Goal: Transaction & Acquisition: Purchase product/service

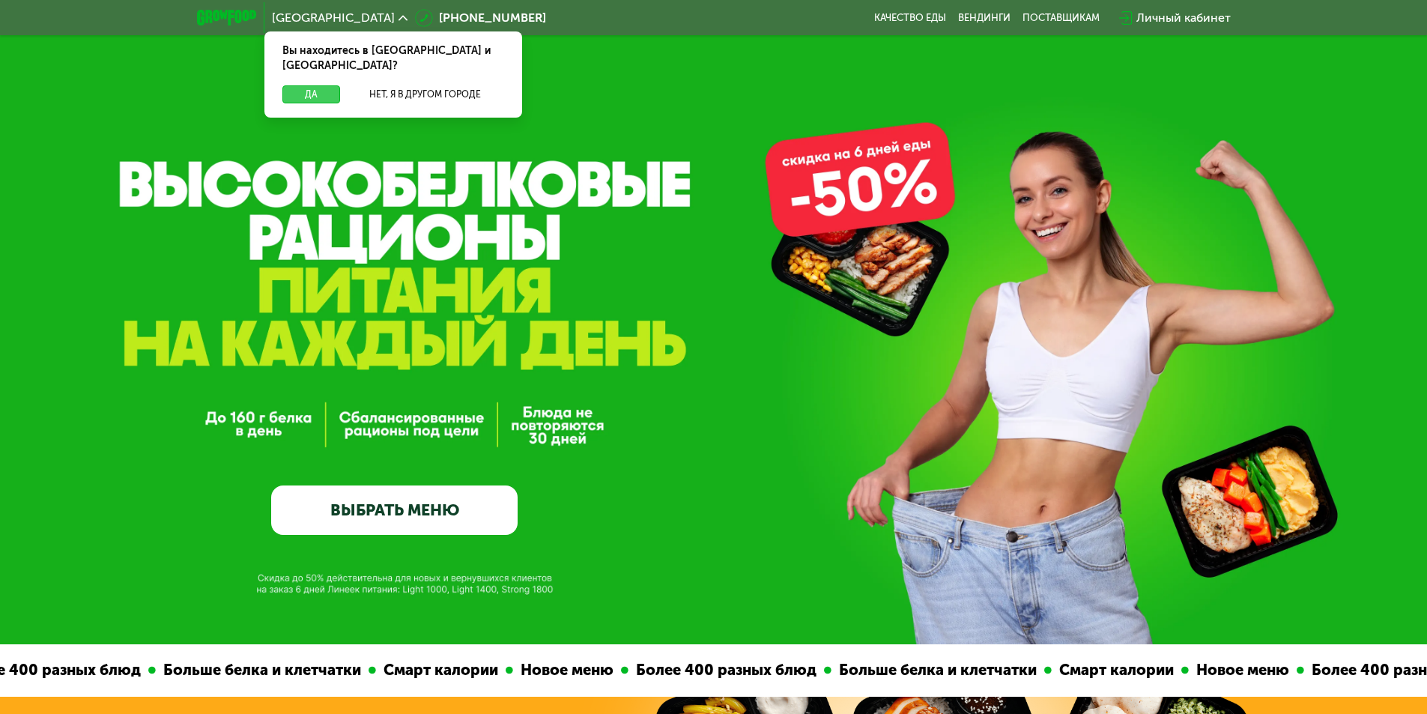
click at [317, 85] on button "Да" at bounding box center [311, 94] width 58 height 18
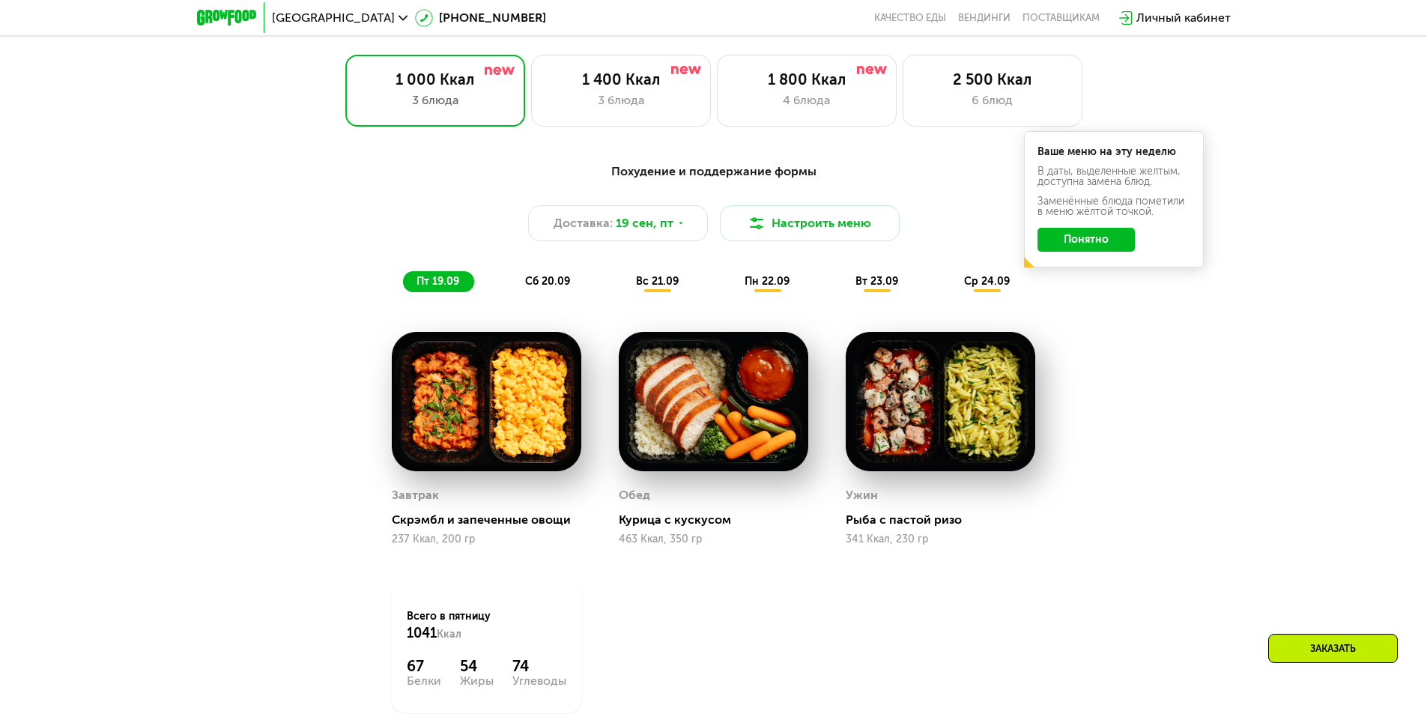
scroll to position [1274, 0]
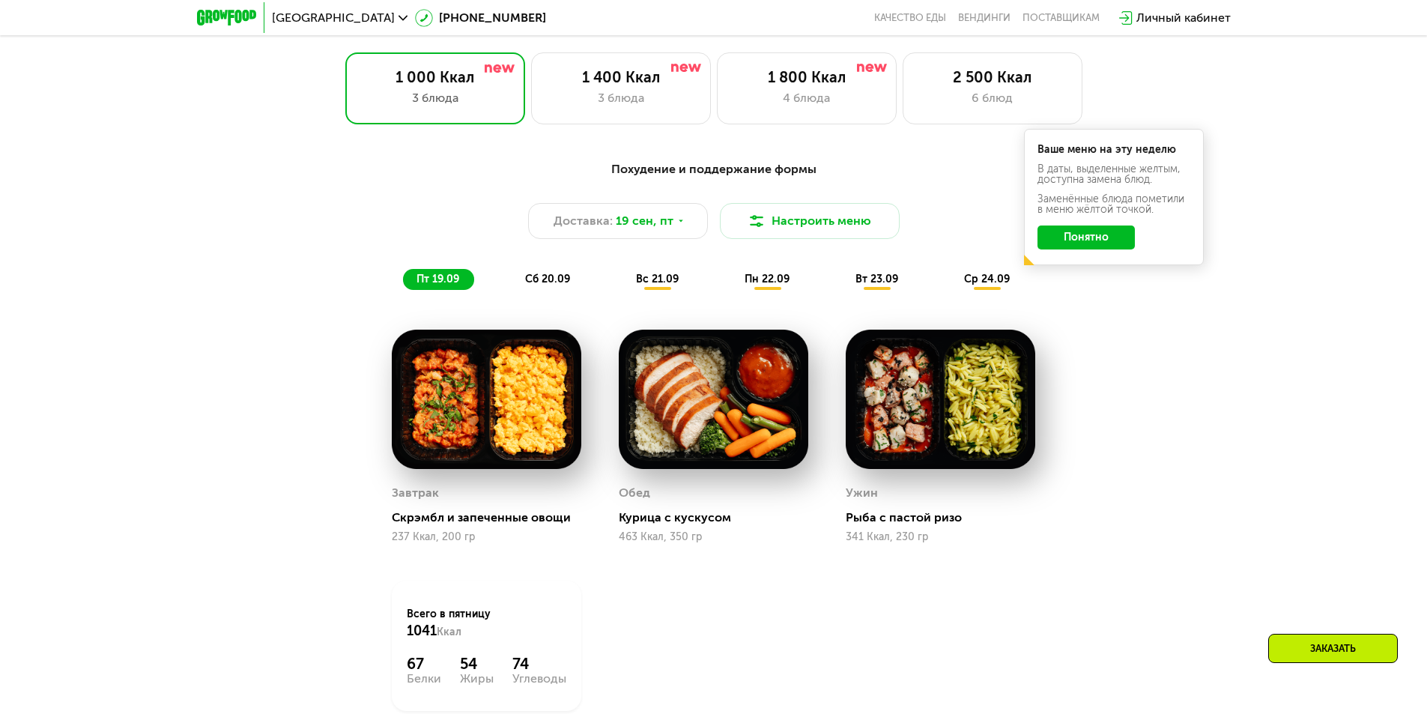
click at [1242, 370] on div "Похудение и поддержание формы Доставка: [DATE] Настроить меню пт 19.09 сб 20.09…" at bounding box center [713, 474] width 1427 height 671
click at [1086, 250] on button "Понятно" at bounding box center [1086, 238] width 97 height 24
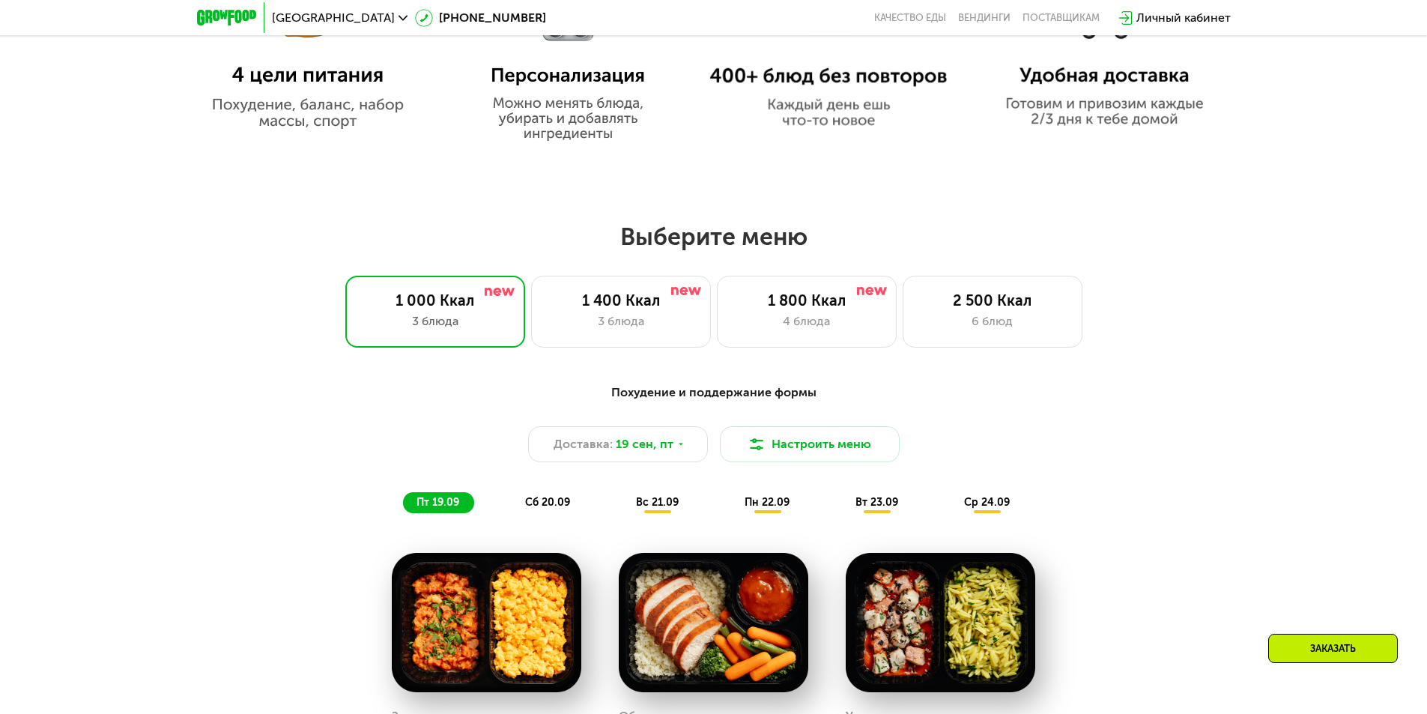
scroll to position [1049, 0]
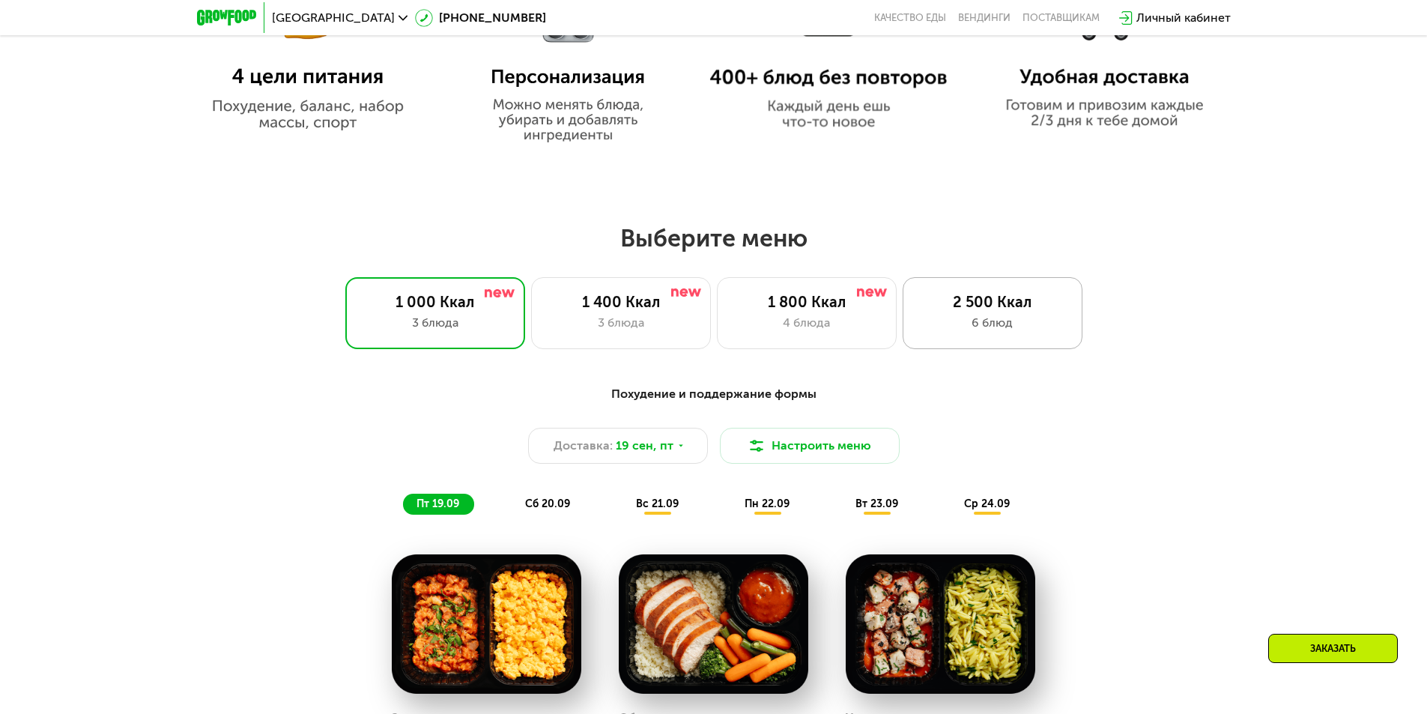
click at [992, 300] on div "2 500 Ккал" at bounding box center [993, 302] width 148 height 18
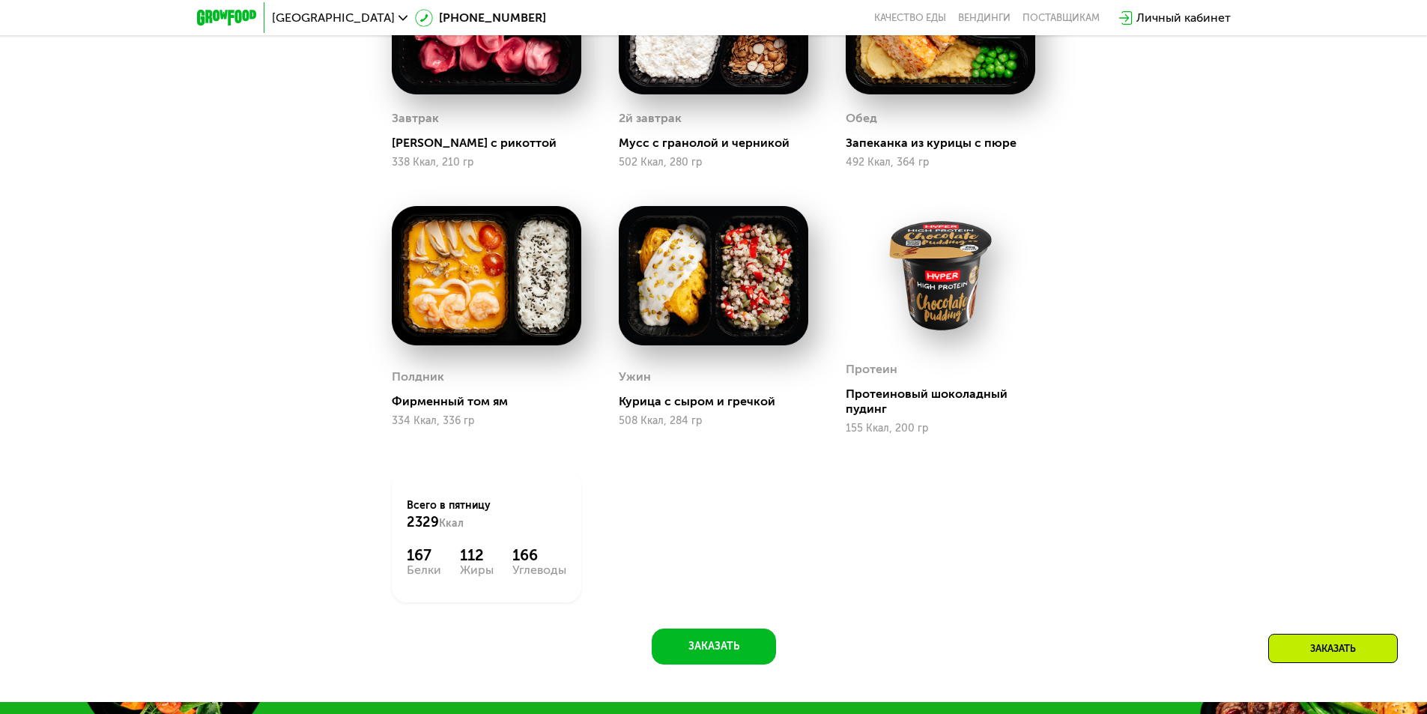
scroll to position [2098, 0]
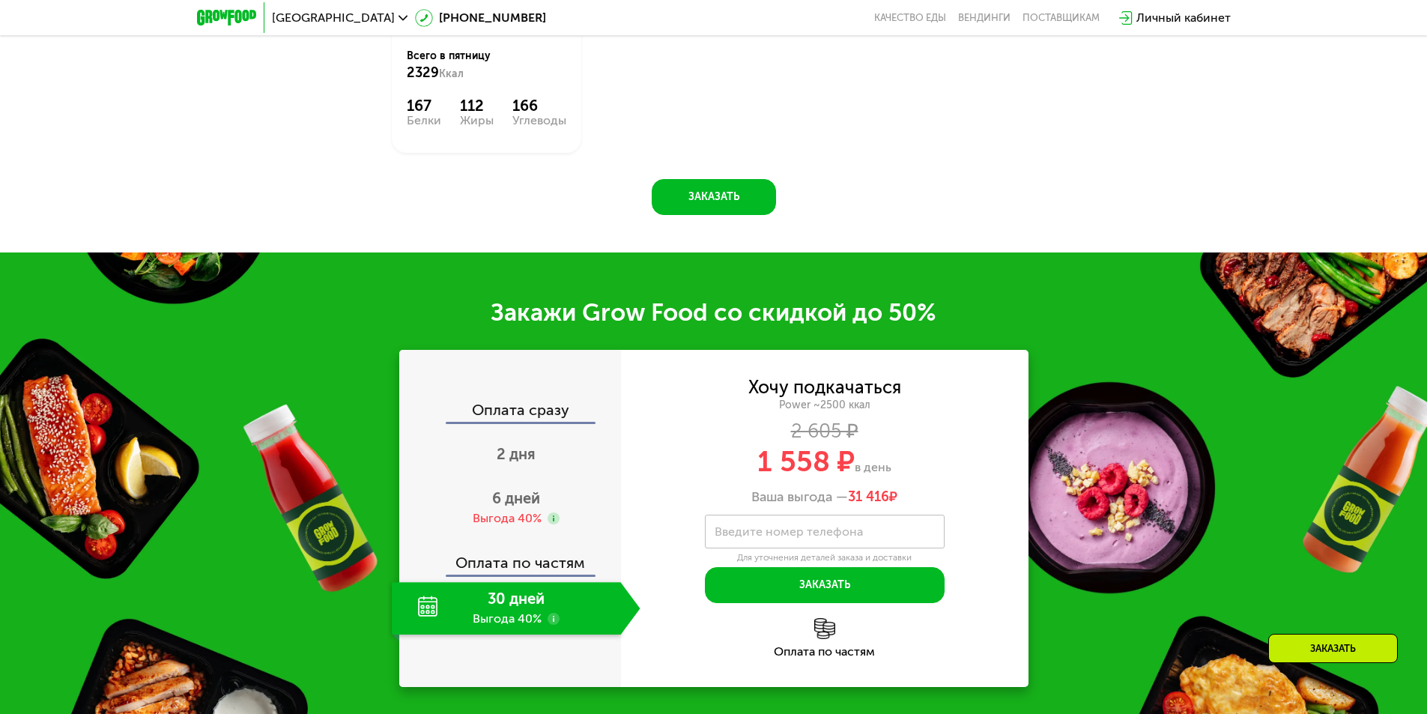
drag, startPoint x: 846, startPoint y: 502, endPoint x: 909, endPoint y: 504, distance: 63.0
click at [909, 504] on div "Ваша выгода — 31 416 ₽" at bounding box center [825, 497] width 408 height 16
click at [815, 479] on span "1 558 ₽" at bounding box center [806, 461] width 97 height 34
drag, startPoint x: 749, startPoint y: 468, endPoint x: 874, endPoint y: 472, distance: 125.9
click at [872, 472] on div "1 558 ₽ в день" at bounding box center [825, 461] width 408 height 28
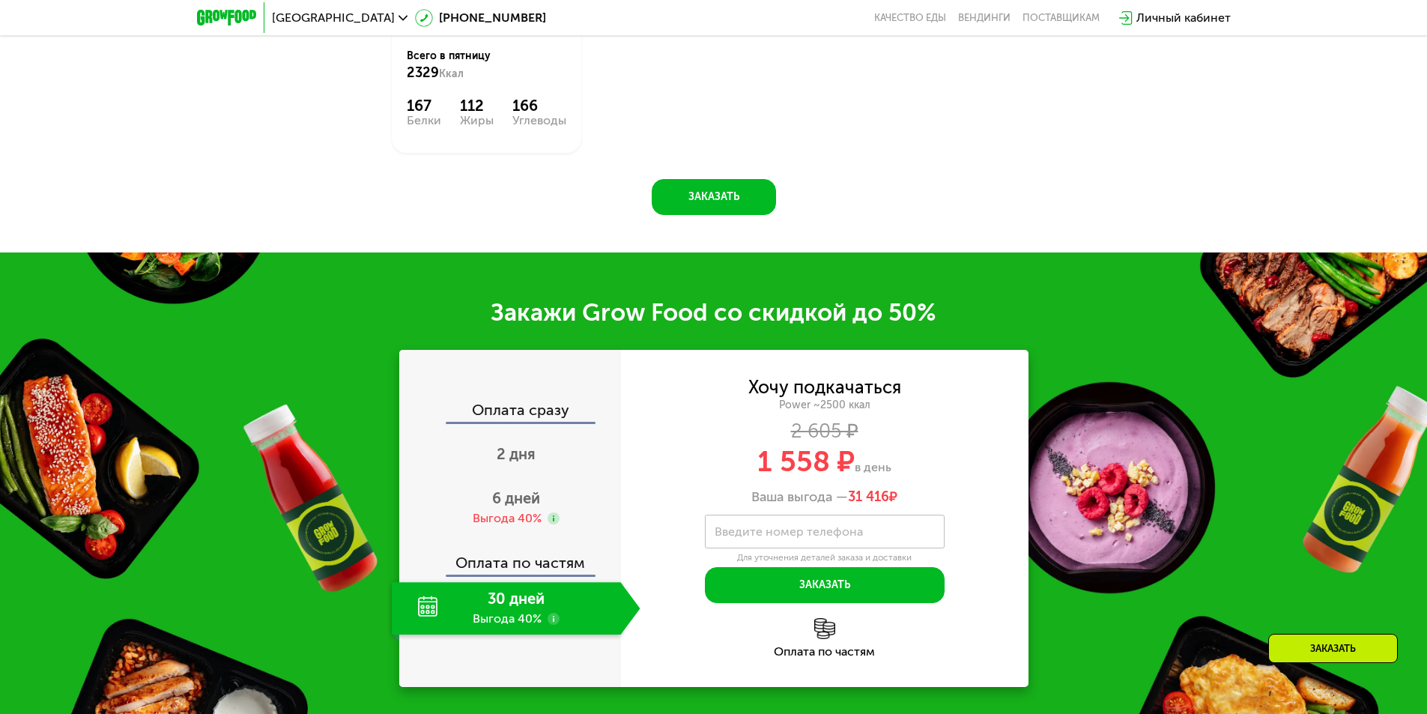
click at [886, 471] on span "в день" at bounding box center [873, 467] width 37 height 14
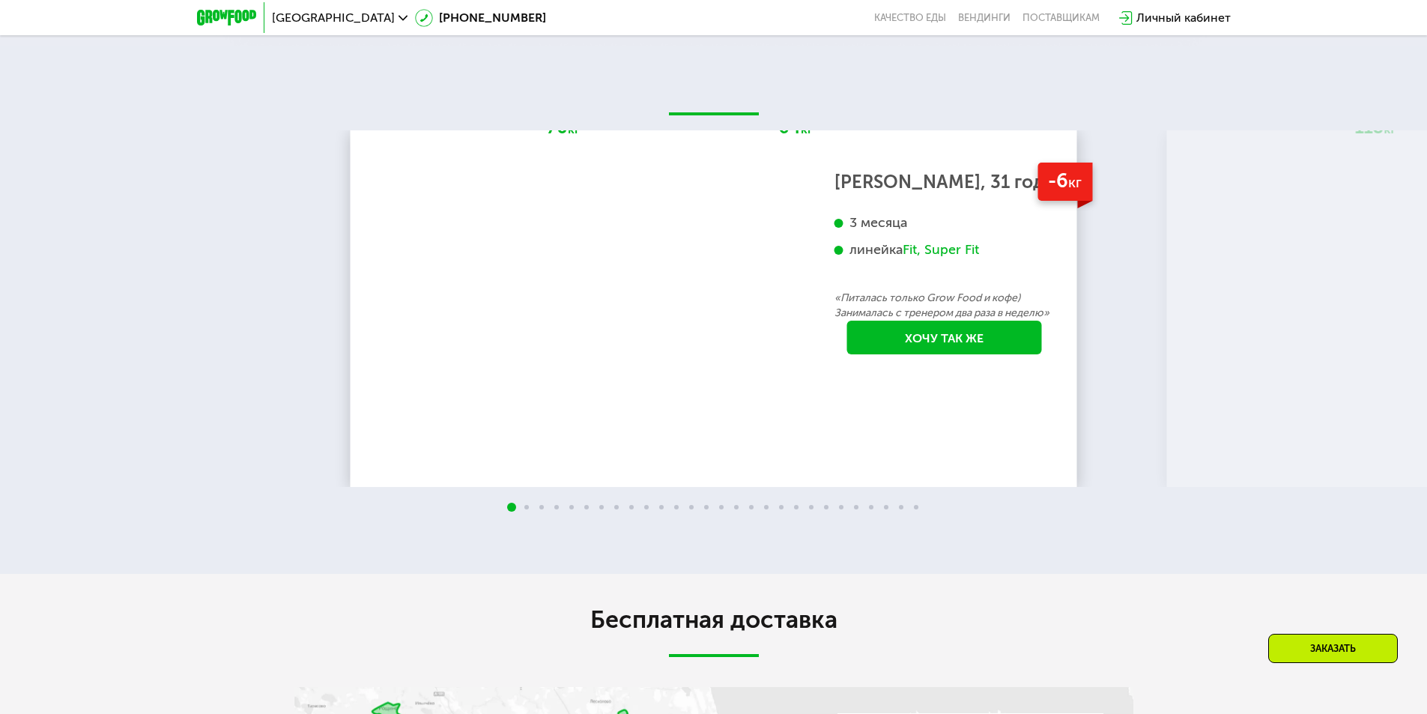
scroll to position [3447, 0]
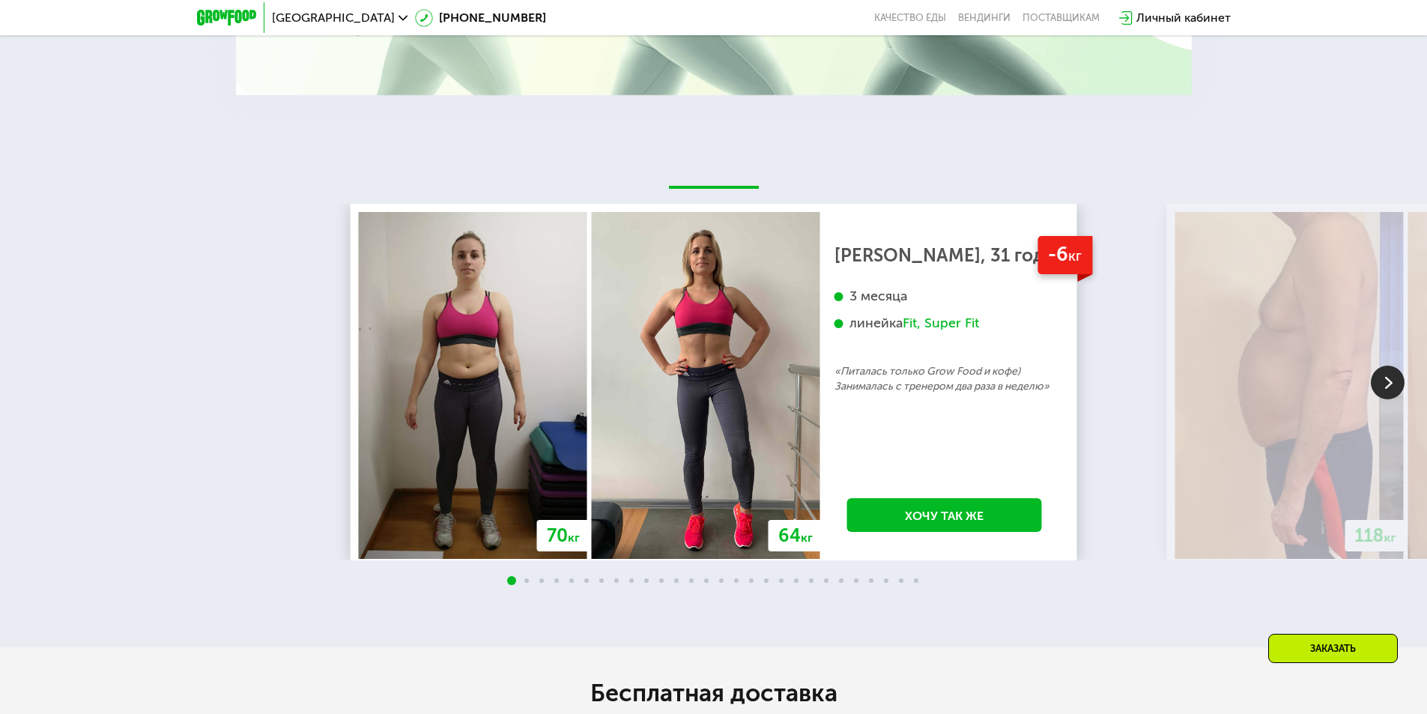
click at [1383, 396] on img at bounding box center [1388, 383] width 34 height 34
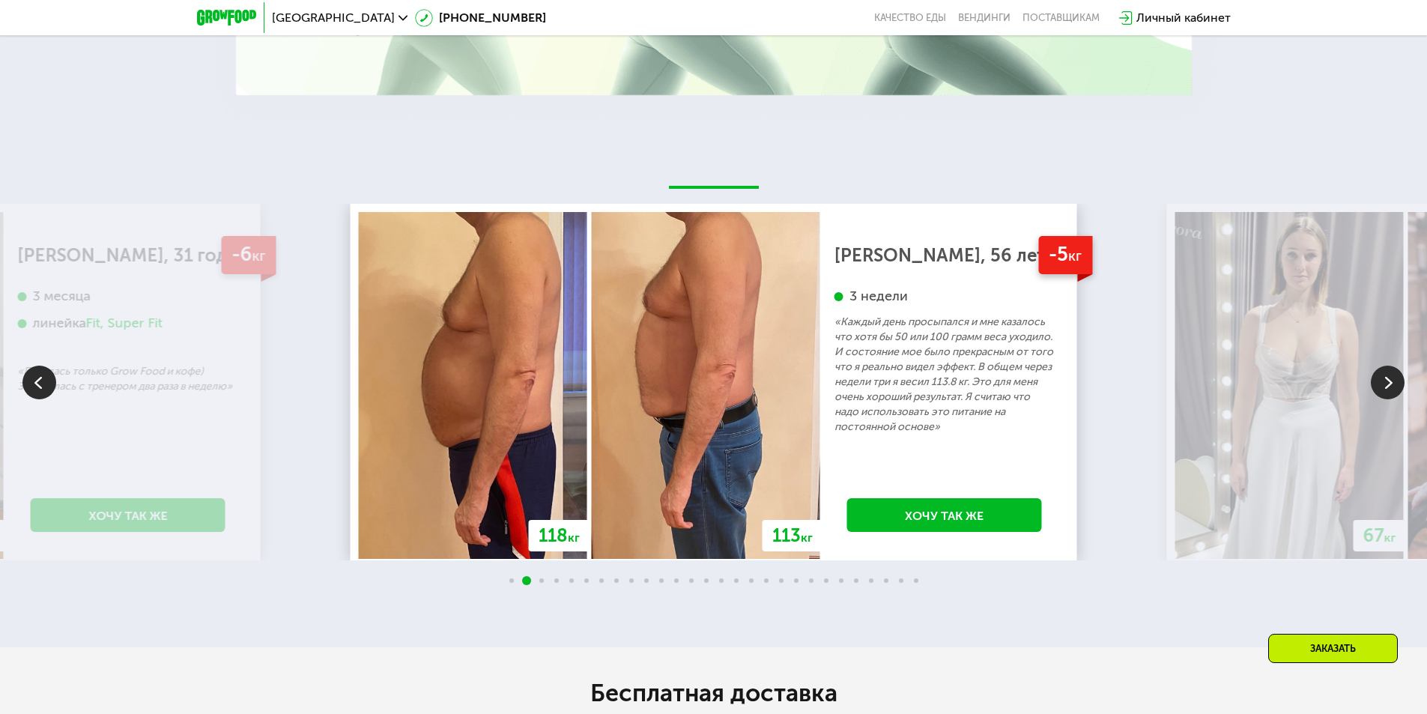
click at [1383, 396] on img at bounding box center [1388, 383] width 34 height 34
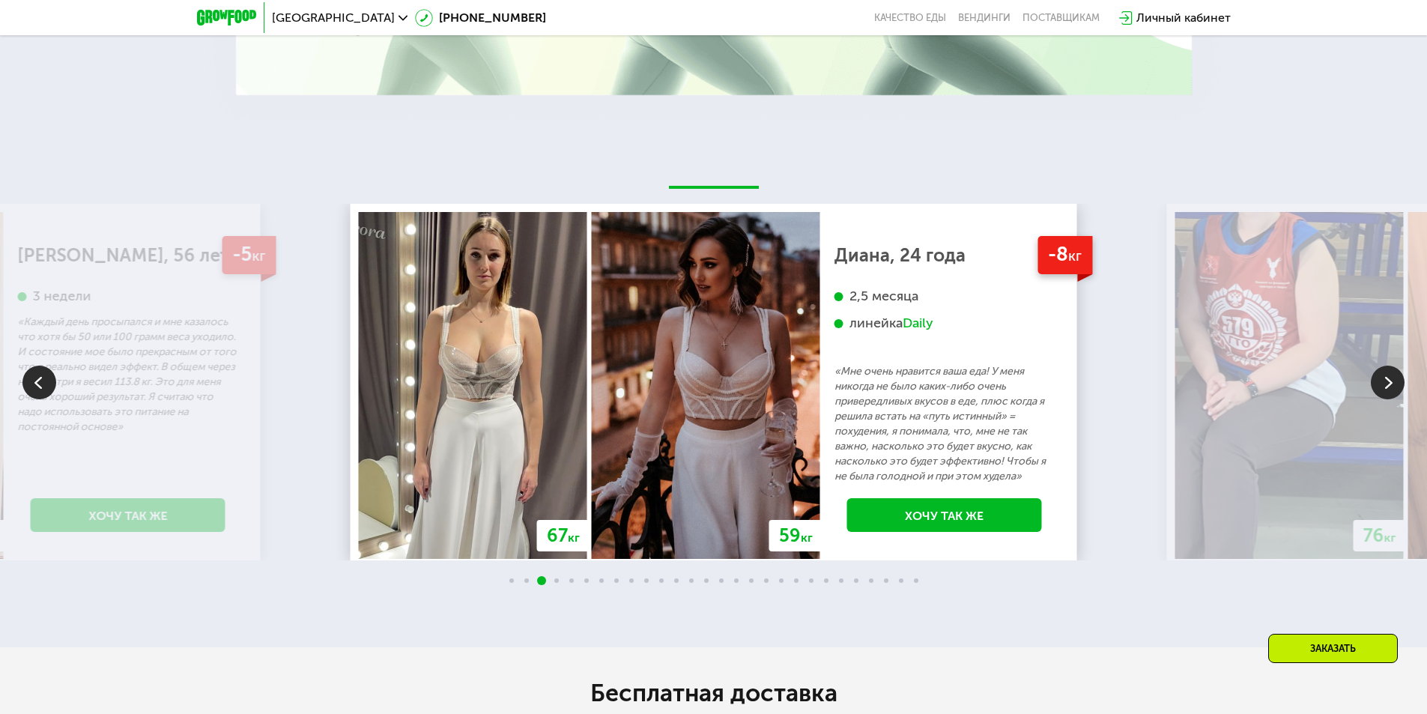
click at [1391, 391] on img at bounding box center [1388, 383] width 34 height 34
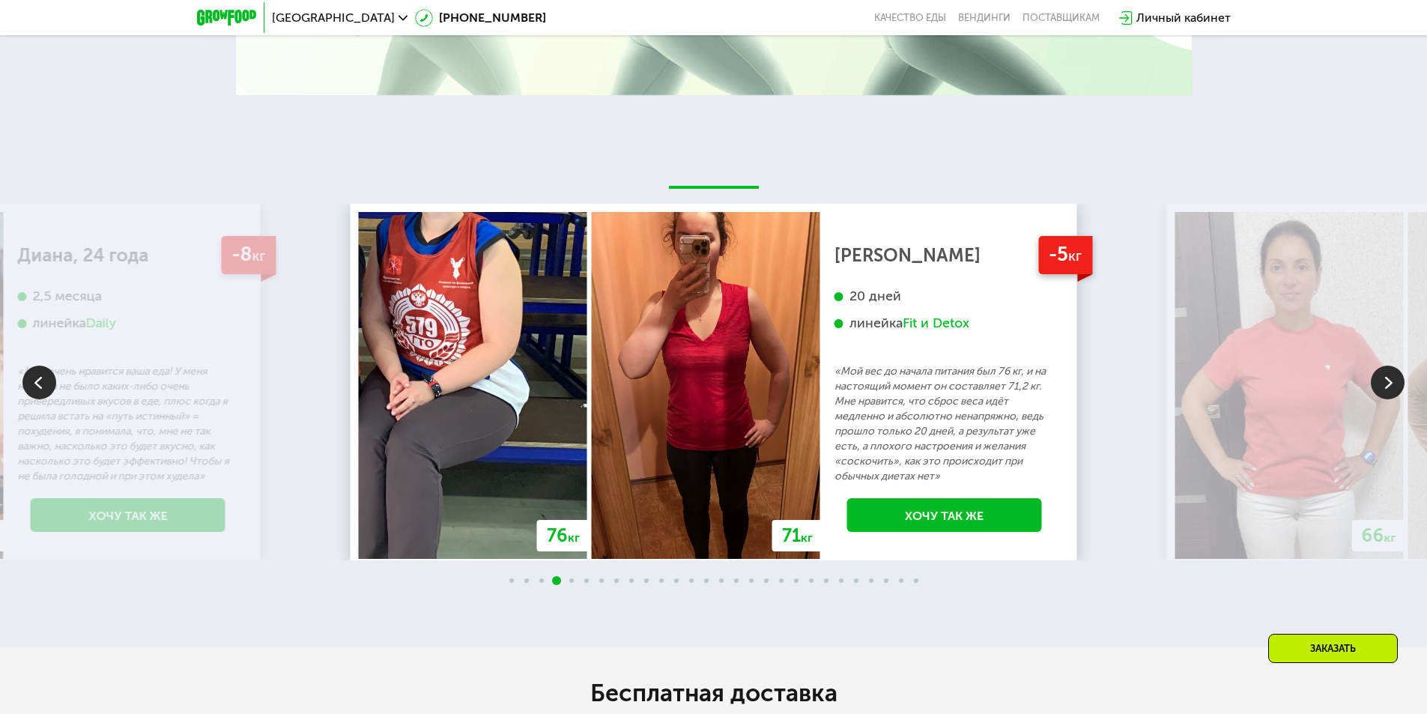
click at [1391, 391] on img at bounding box center [1388, 383] width 34 height 34
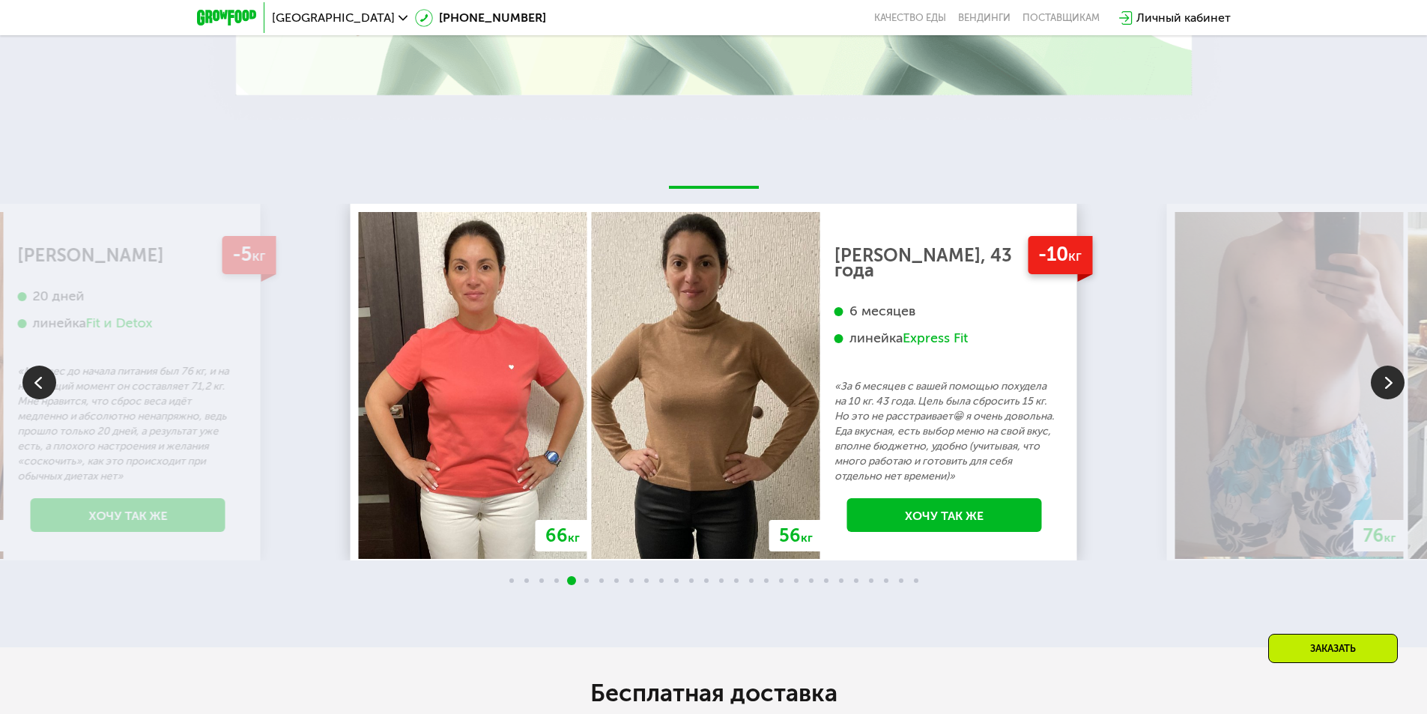
click at [1391, 391] on img at bounding box center [1388, 383] width 34 height 34
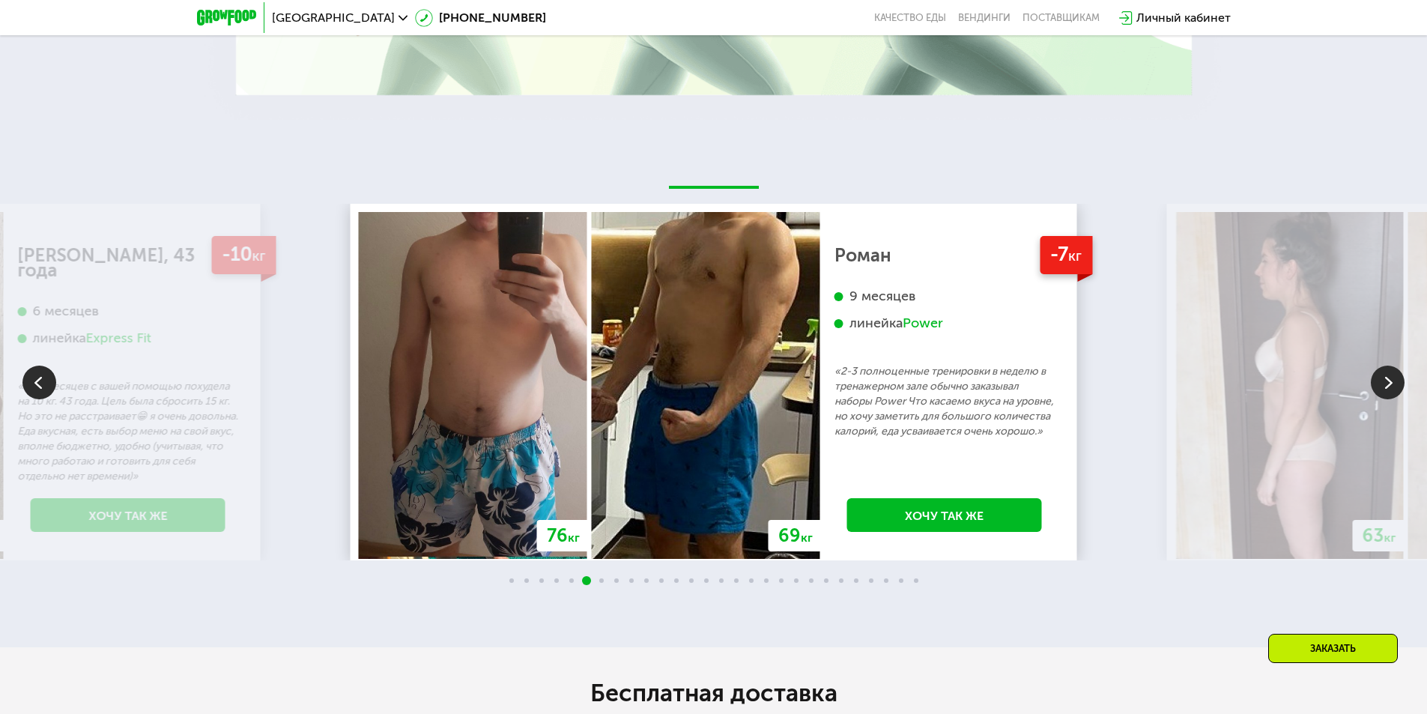
click at [1391, 391] on img at bounding box center [1388, 383] width 34 height 34
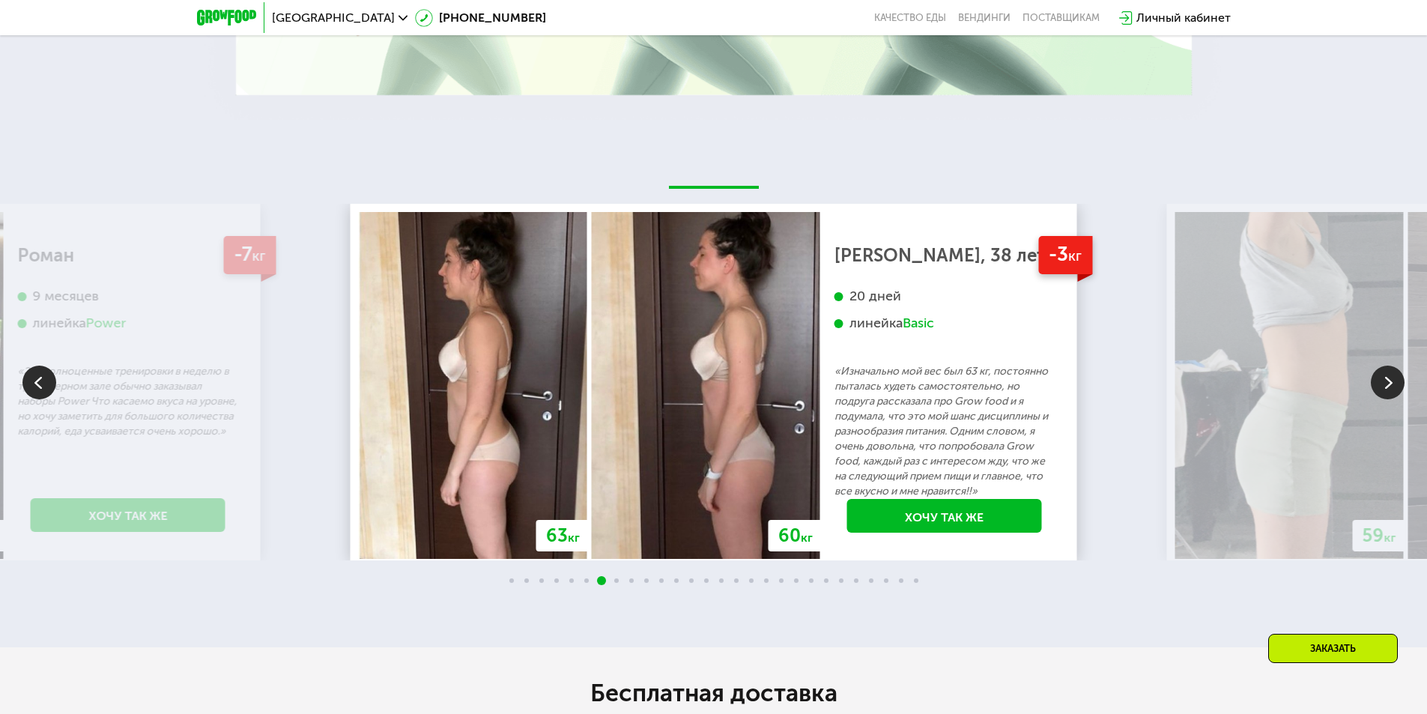
click at [1391, 391] on img at bounding box center [1388, 383] width 34 height 34
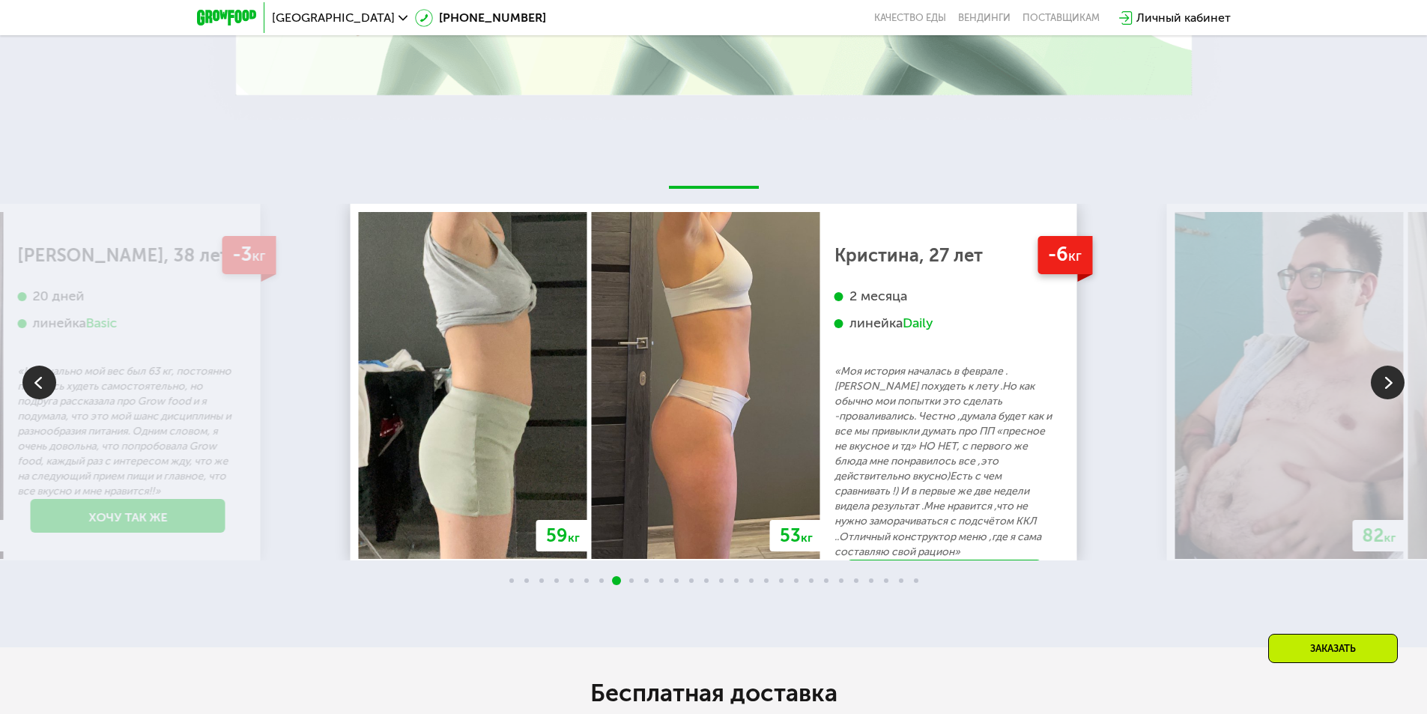
click at [1391, 391] on img at bounding box center [1388, 383] width 34 height 34
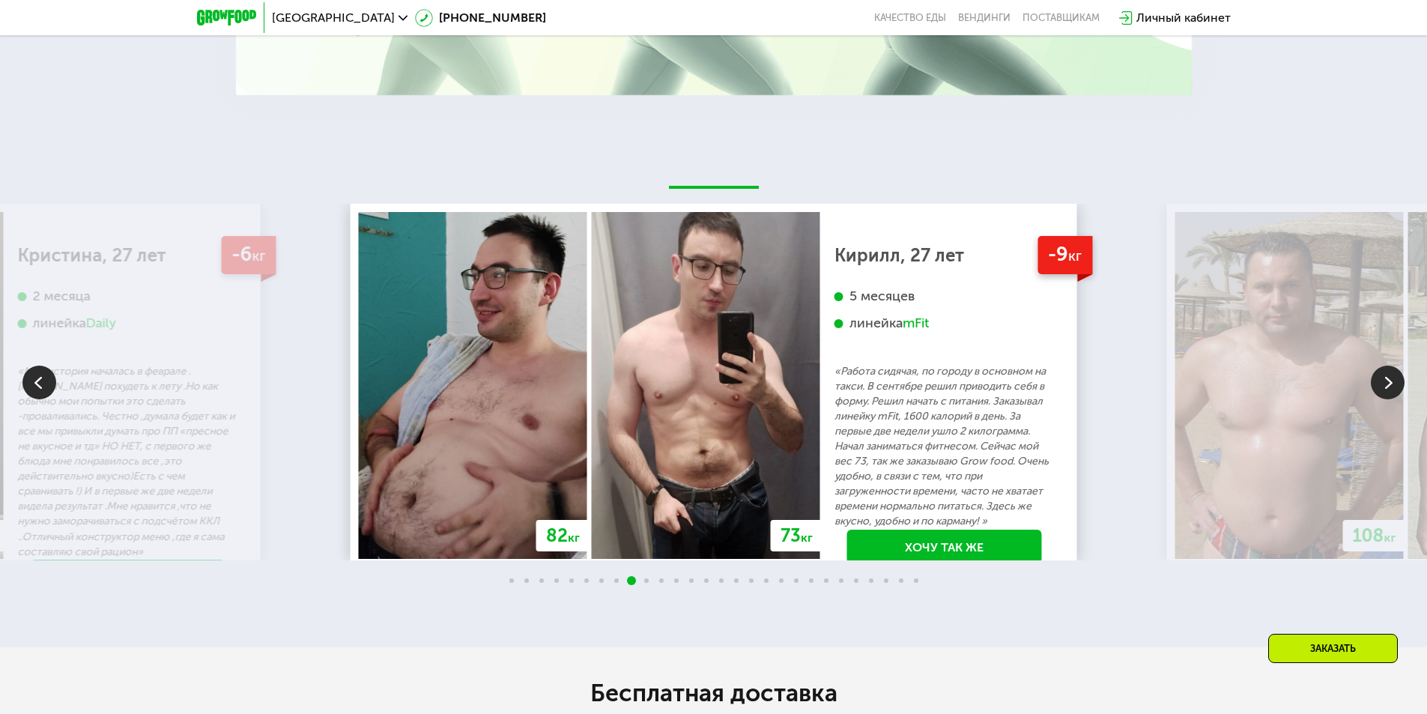
click at [1391, 391] on img at bounding box center [1388, 383] width 34 height 34
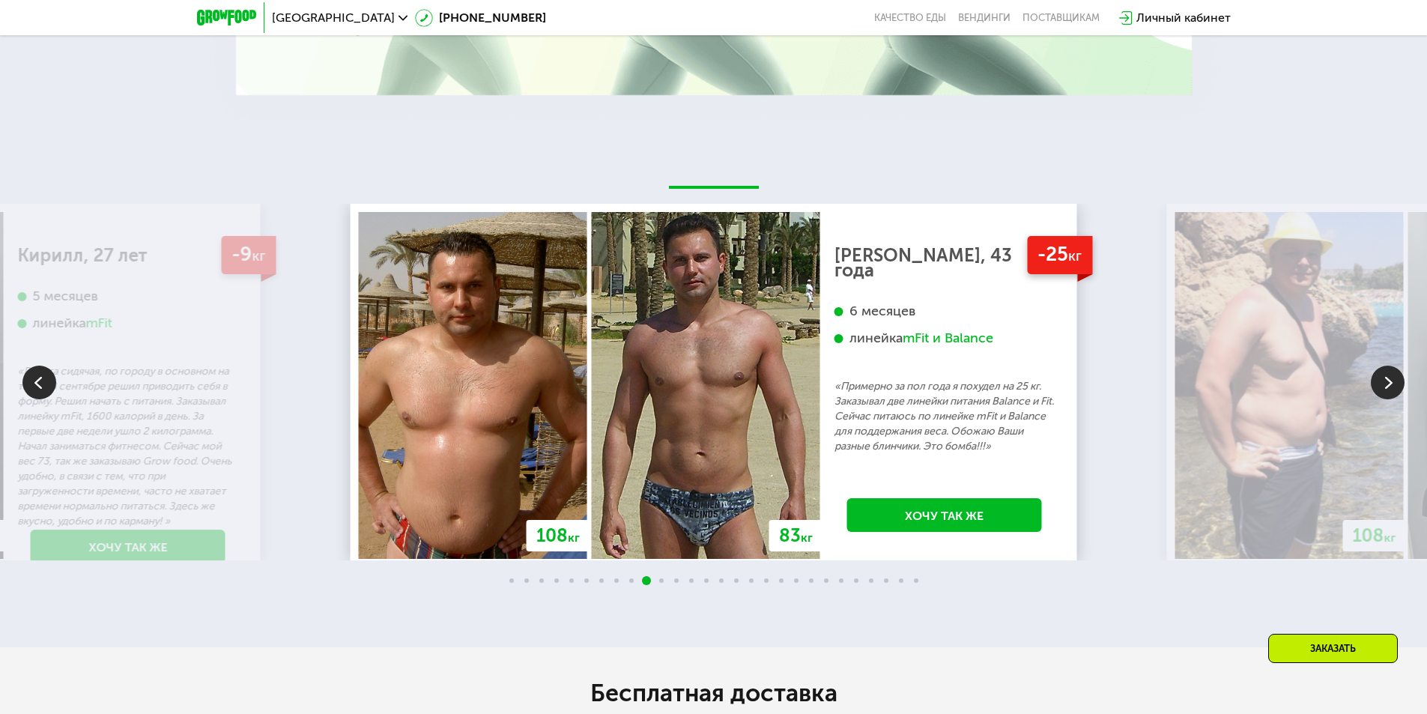
click at [1391, 391] on img at bounding box center [1388, 383] width 34 height 34
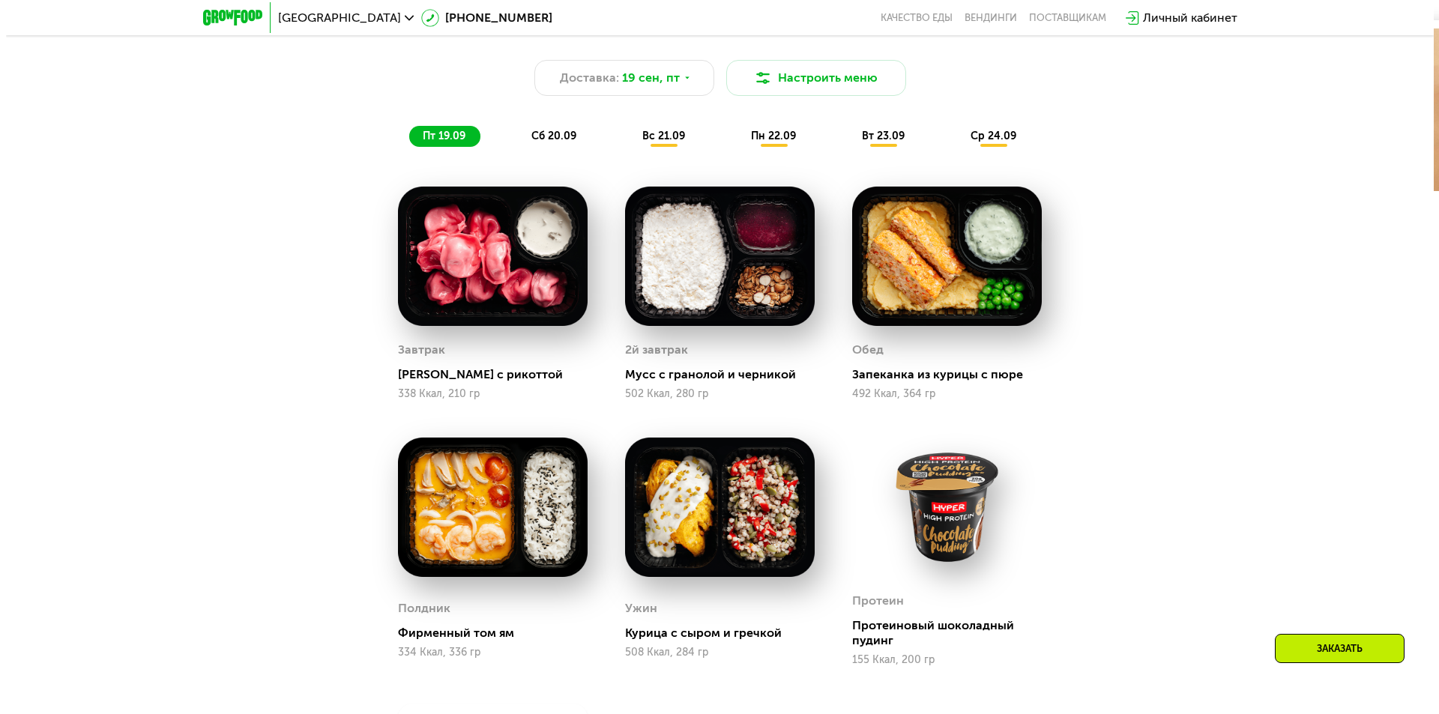
scroll to position [1349, 0]
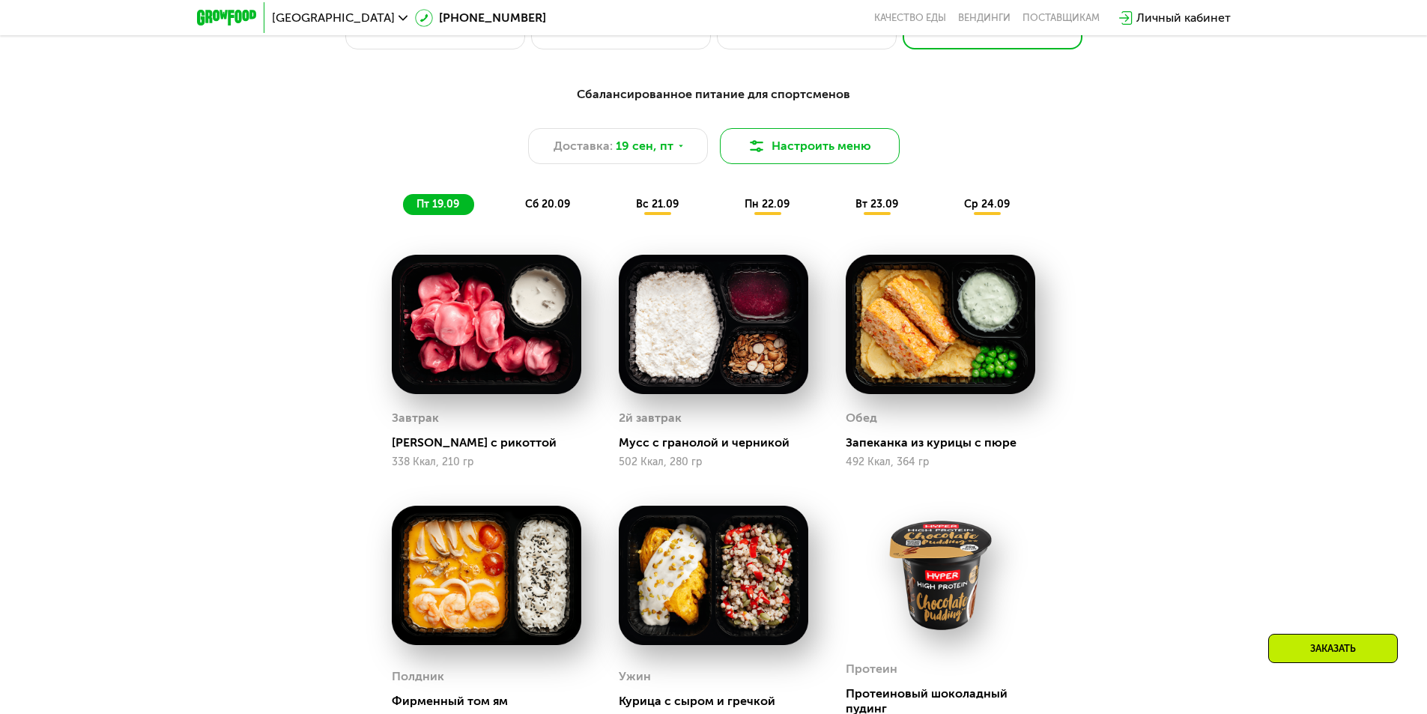
click at [794, 155] on button "Настроить меню" at bounding box center [810, 146] width 180 height 36
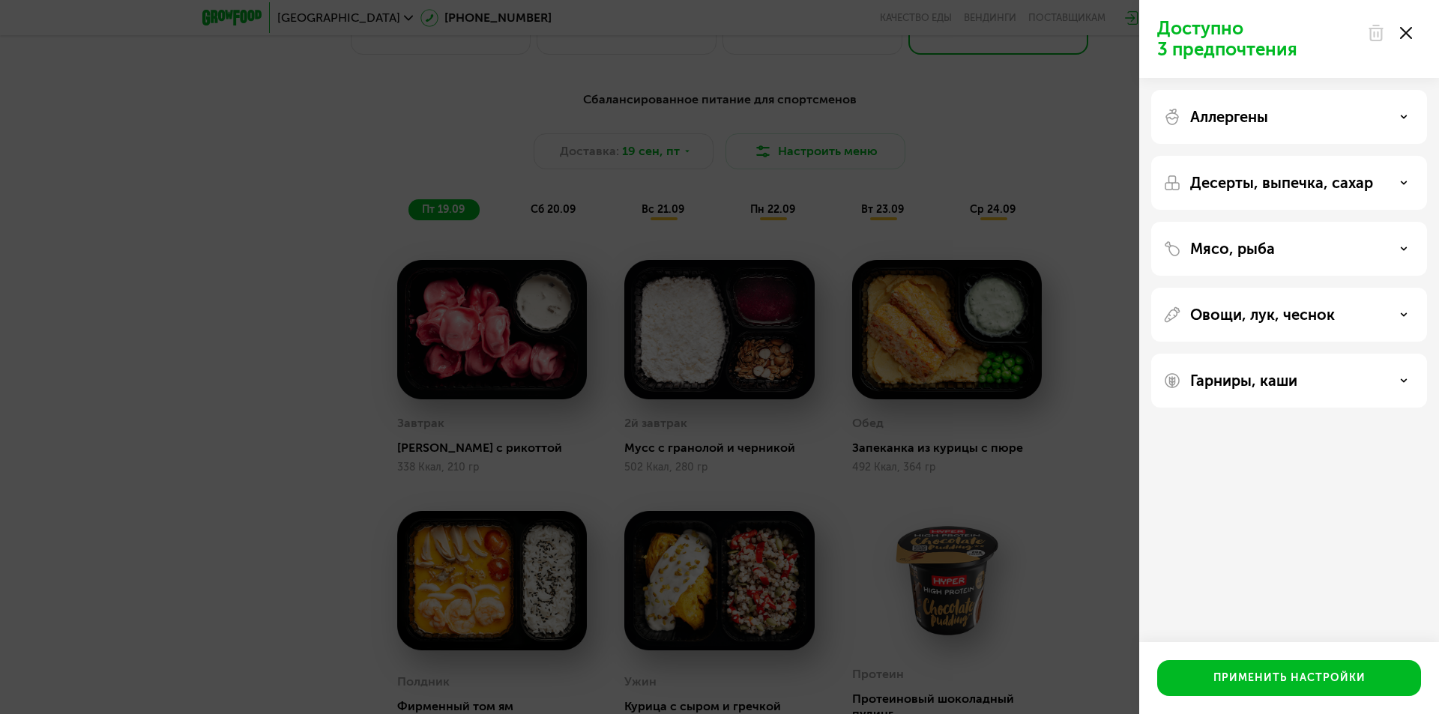
click at [1392, 114] on div "Аллергены" at bounding box center [1289, 117] width 252 height 18
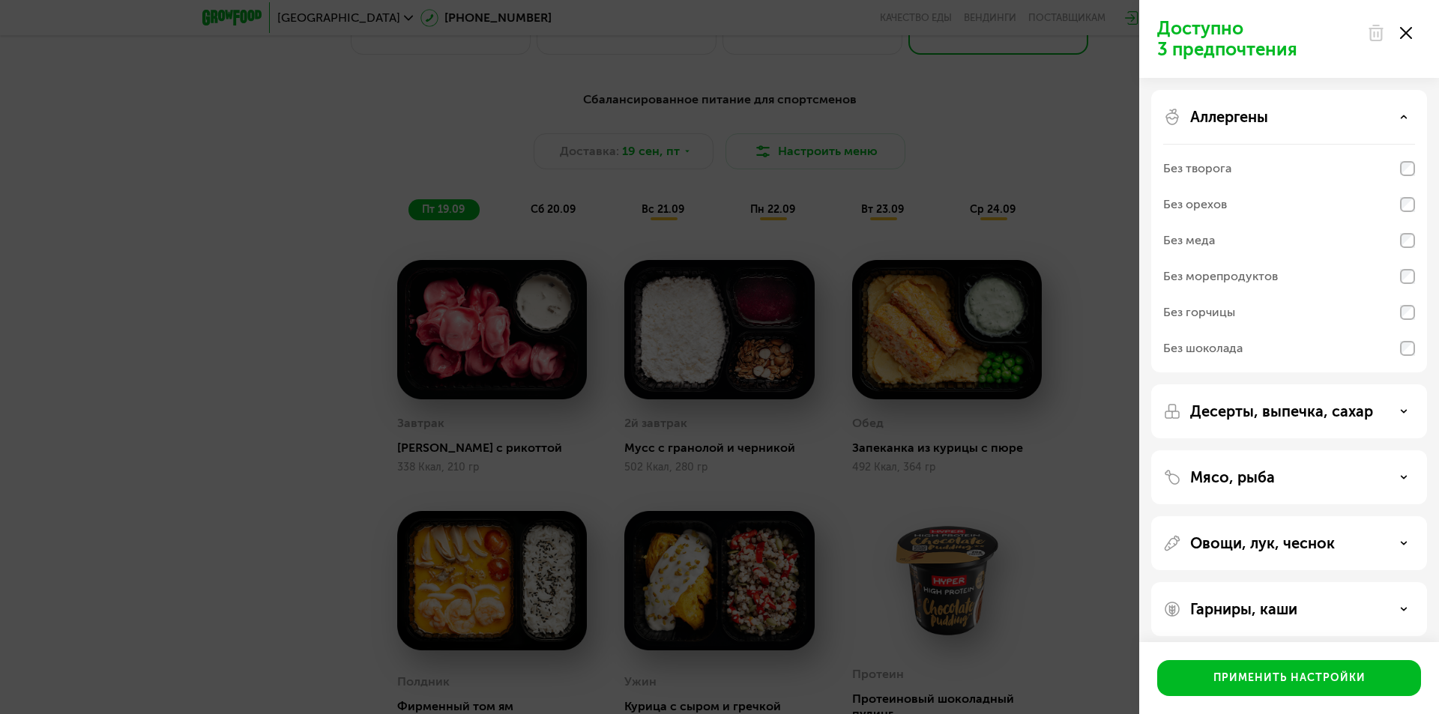
click at [1379, 115] on div "Аллергены" at bounding box center [1289, 117] width 252 height 18
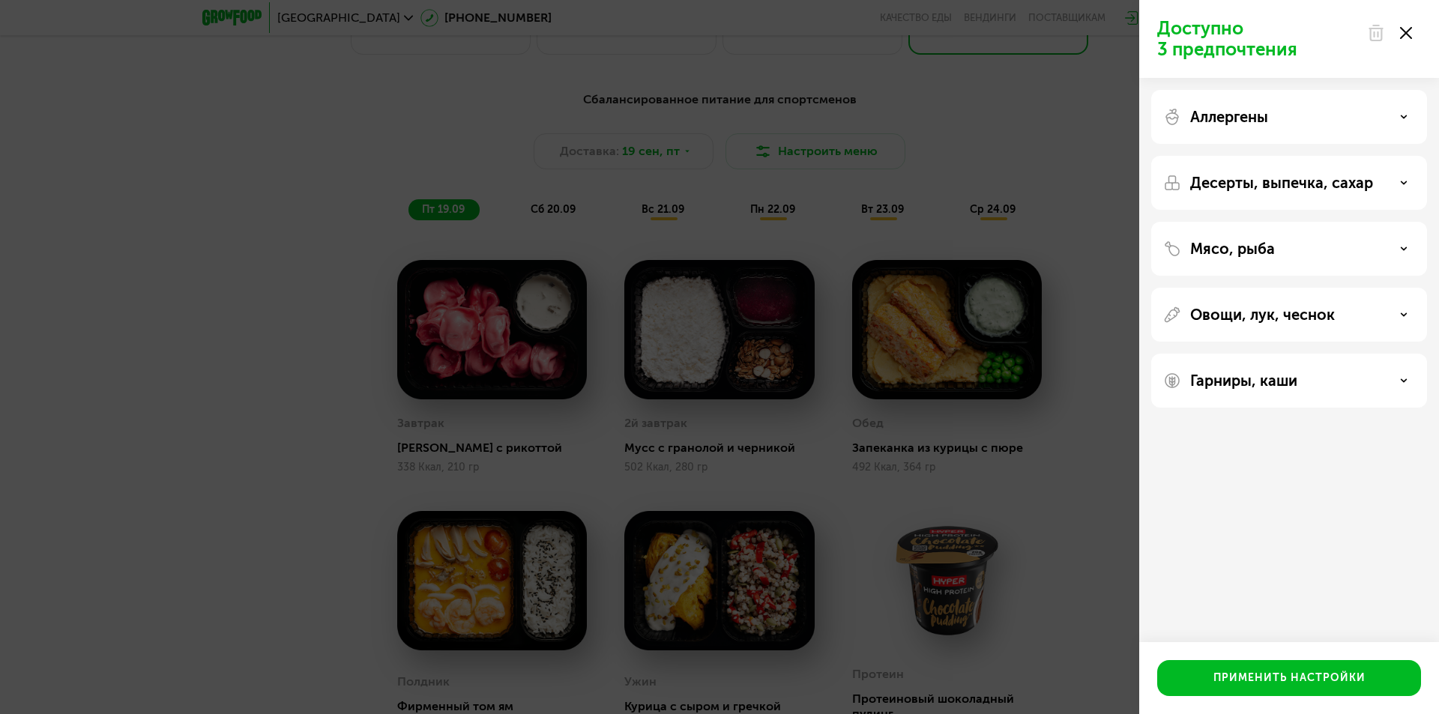
click at [1296, 245] on div "Мясо, рыба" at bounding box center [1289, 249] width 252 height 18
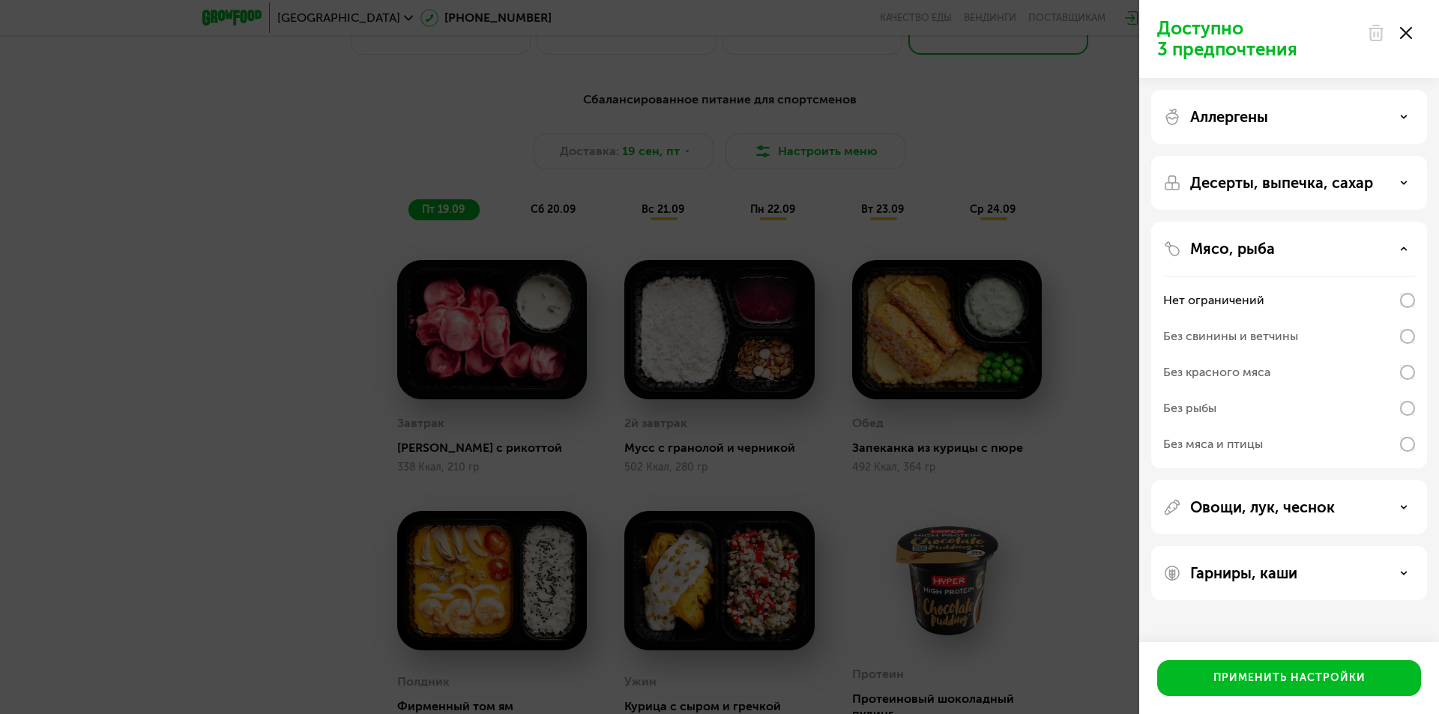
click at [1296, 245] on div "Мясо, рыба" at bounding box center [1289, 249] width 252 height 18
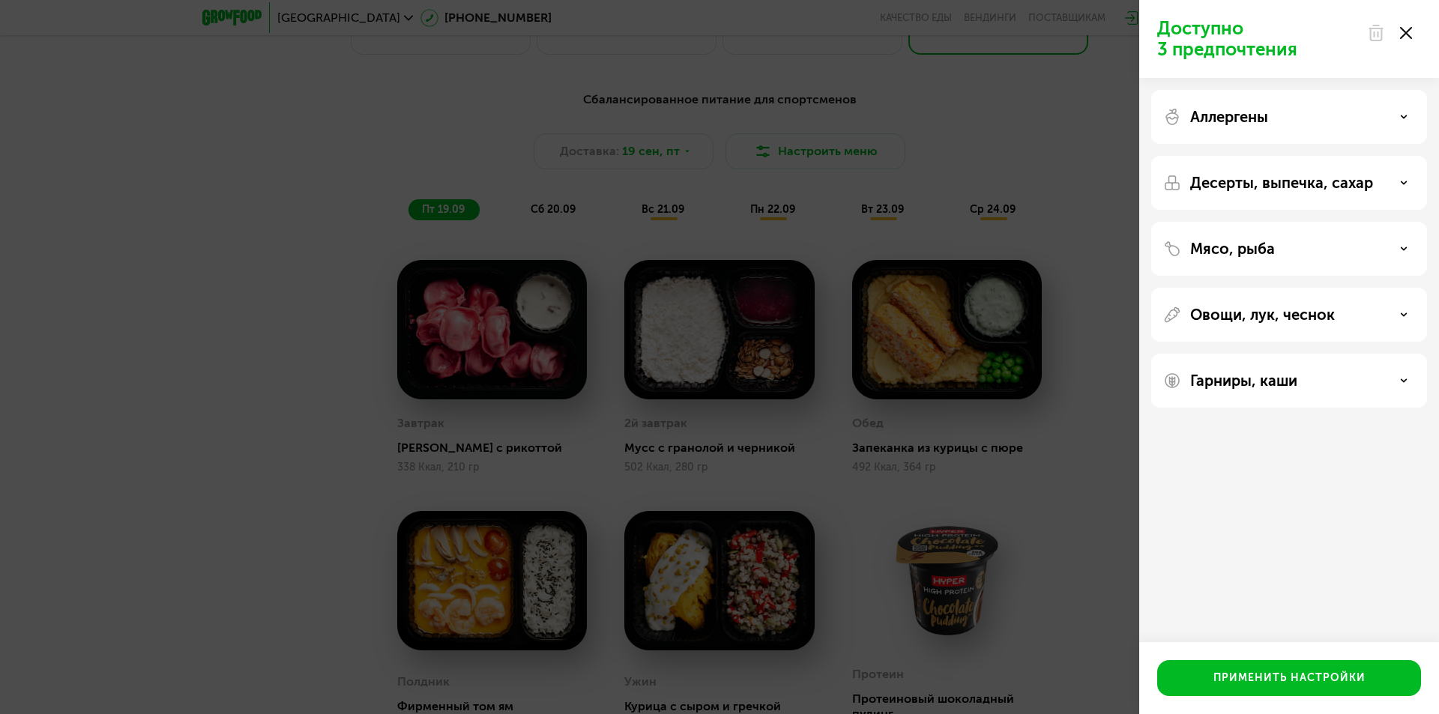
click at [1302, 393] on div "Гарниры, каши" at bounding box center [1289, 381] width 276 height 54
click at [1341, 386] on div "Гарниры, каши" at bounding box center [1289, 381] width 252 height 18
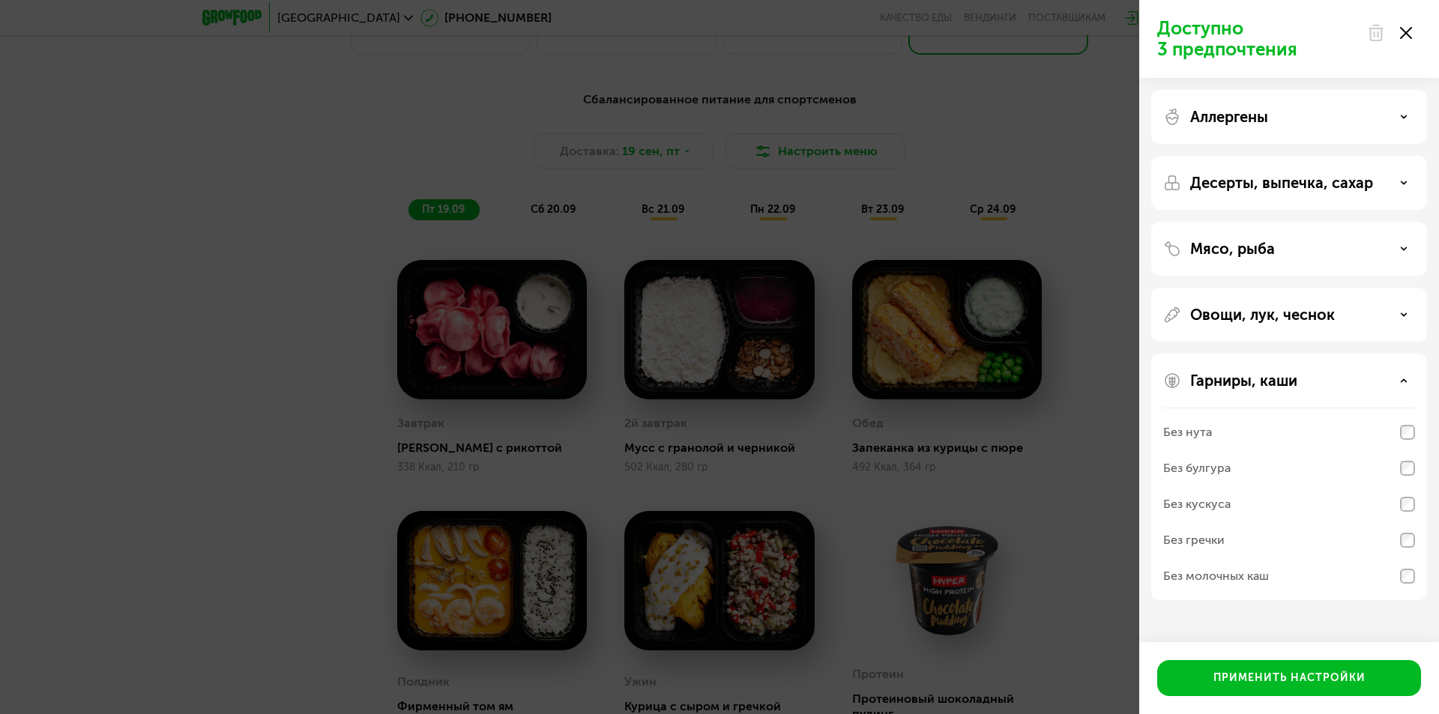
click at [1394, 577] on div "Без молочных каш" at bounding box center [1289, 576] width 252 height 36
click at [1348, 119] on div "Аллергены" at bounding box center [1289, 117] width 252 height 18
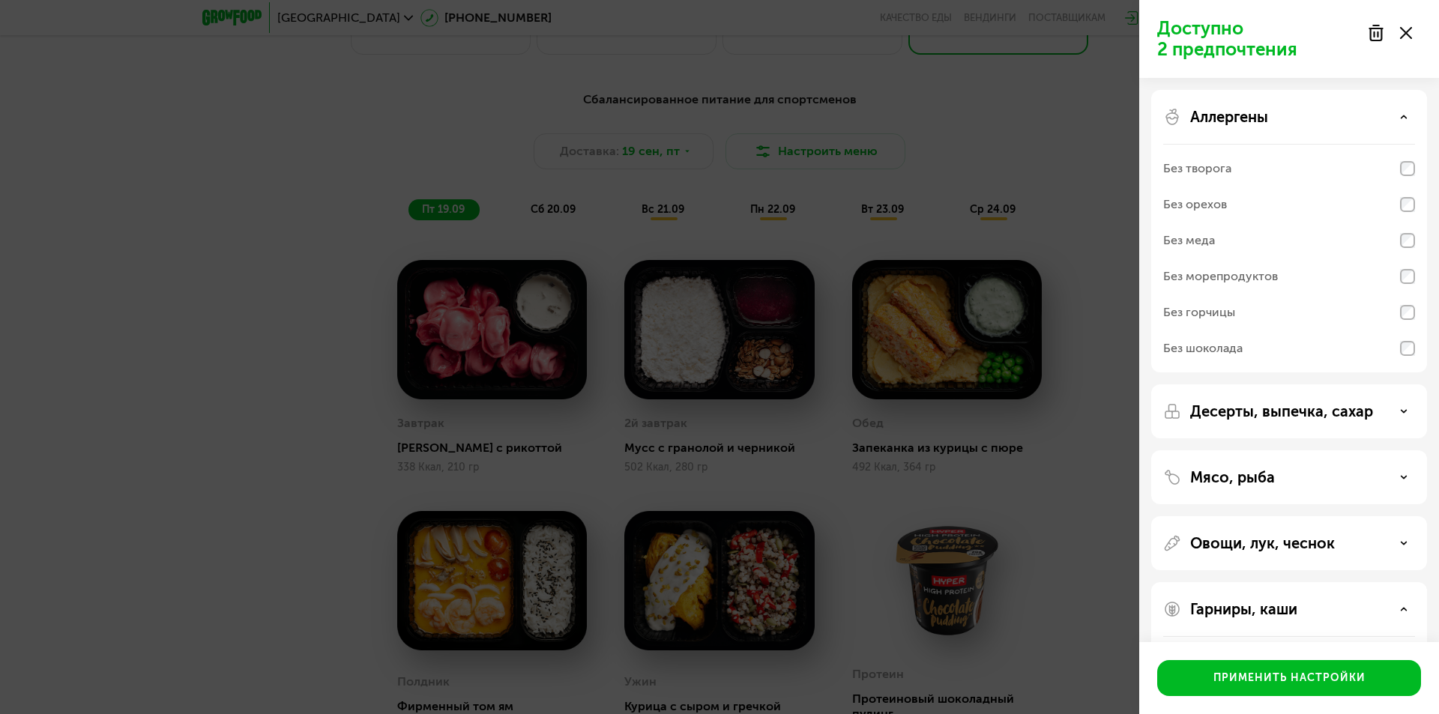
click at [1241, 172] on div "Без творога" at bounding box center [1289, 169] width 252 height 36
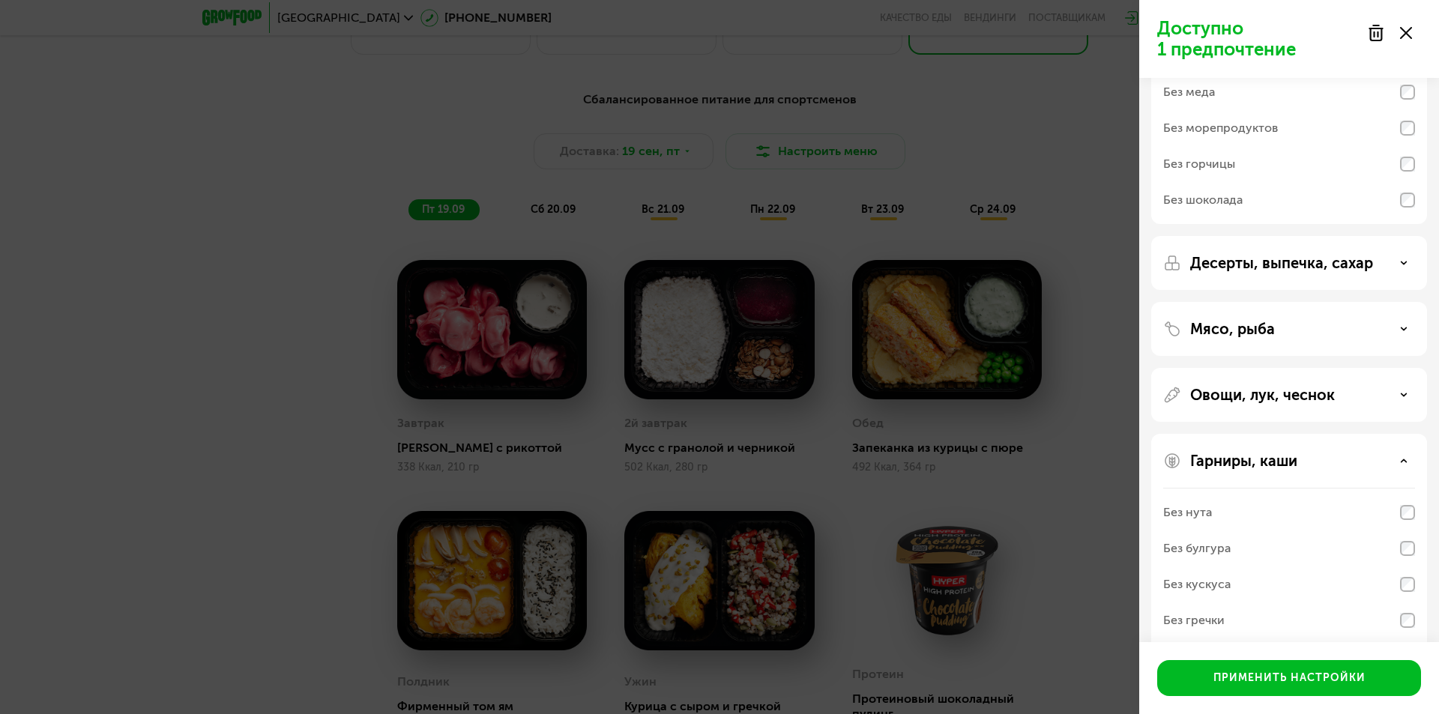
scroll to position [150, 0]
click at [1365, 275] on div "Десерты, выпечка, сахар" at bounding box center [1289, 262] width 276 height 54
click at [1379, 264] on div "Десерты, выпечка, сахар" at bounding box center [1289, 262] width 252 height 18
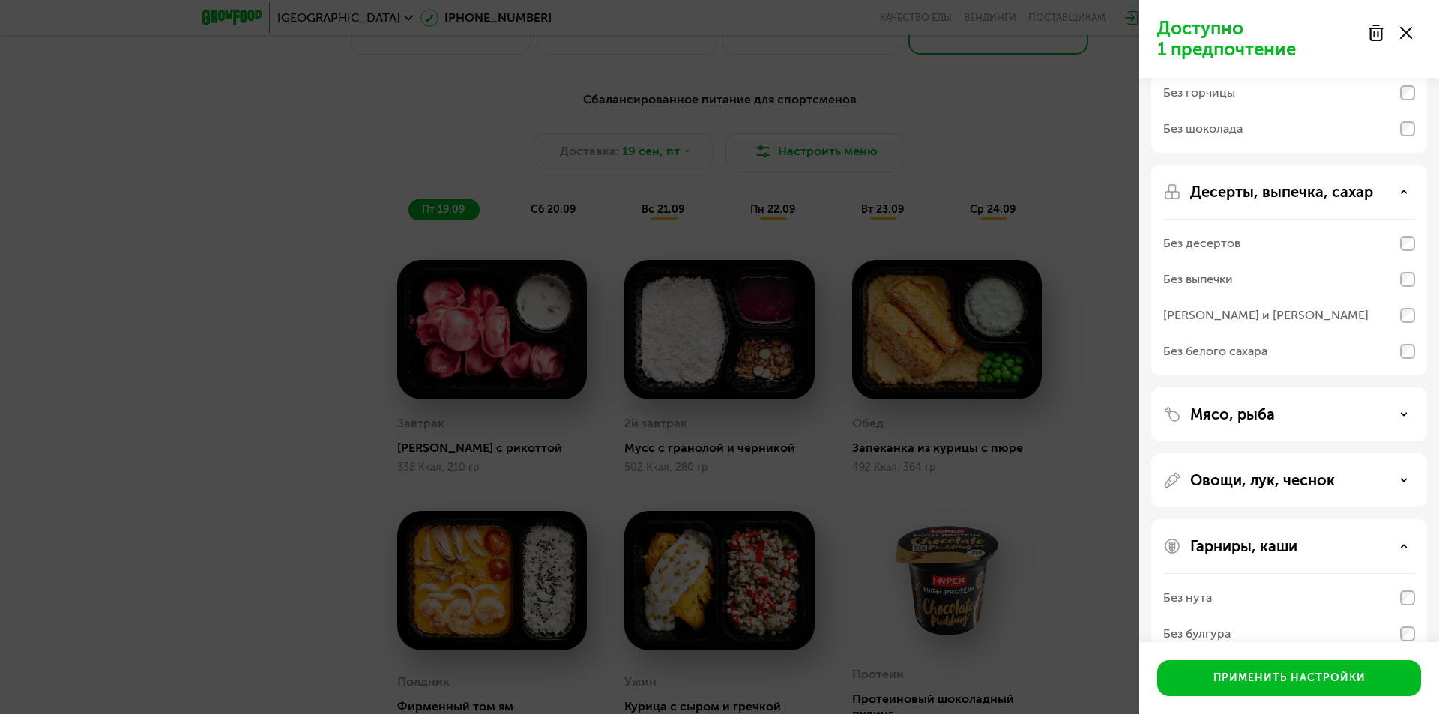
scroll to position [358, 0]
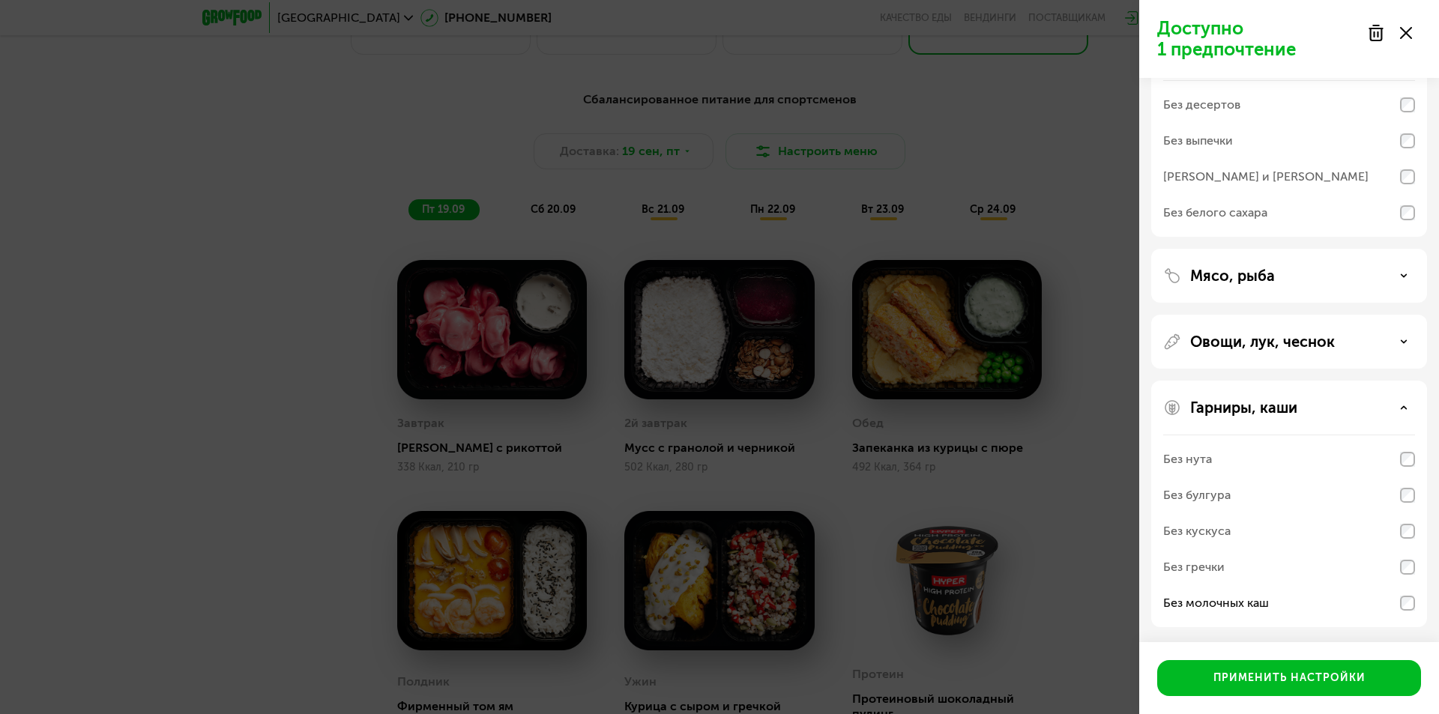
click at [1409, 339] on div "Овощи, лук, чеснок" at bounding box center [1289, 342] width 252 height 18
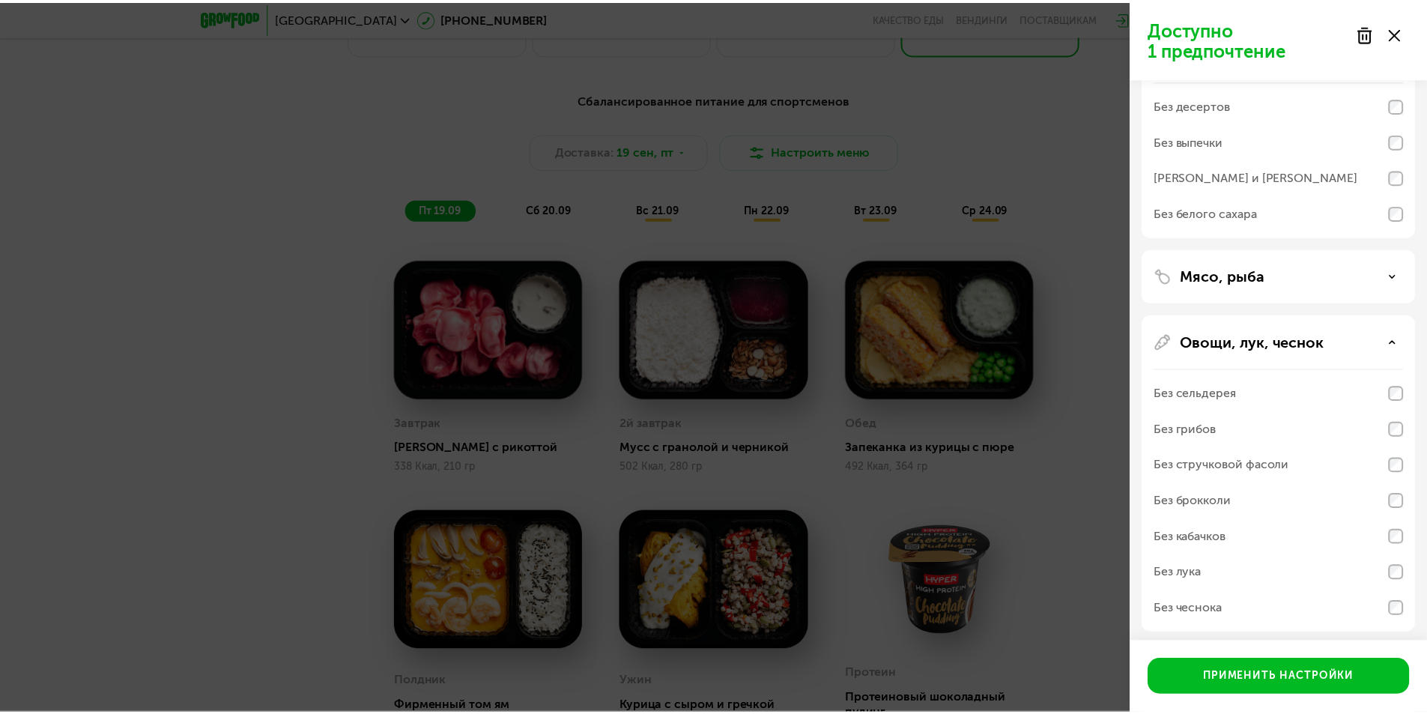
scroll to position [433, 0]
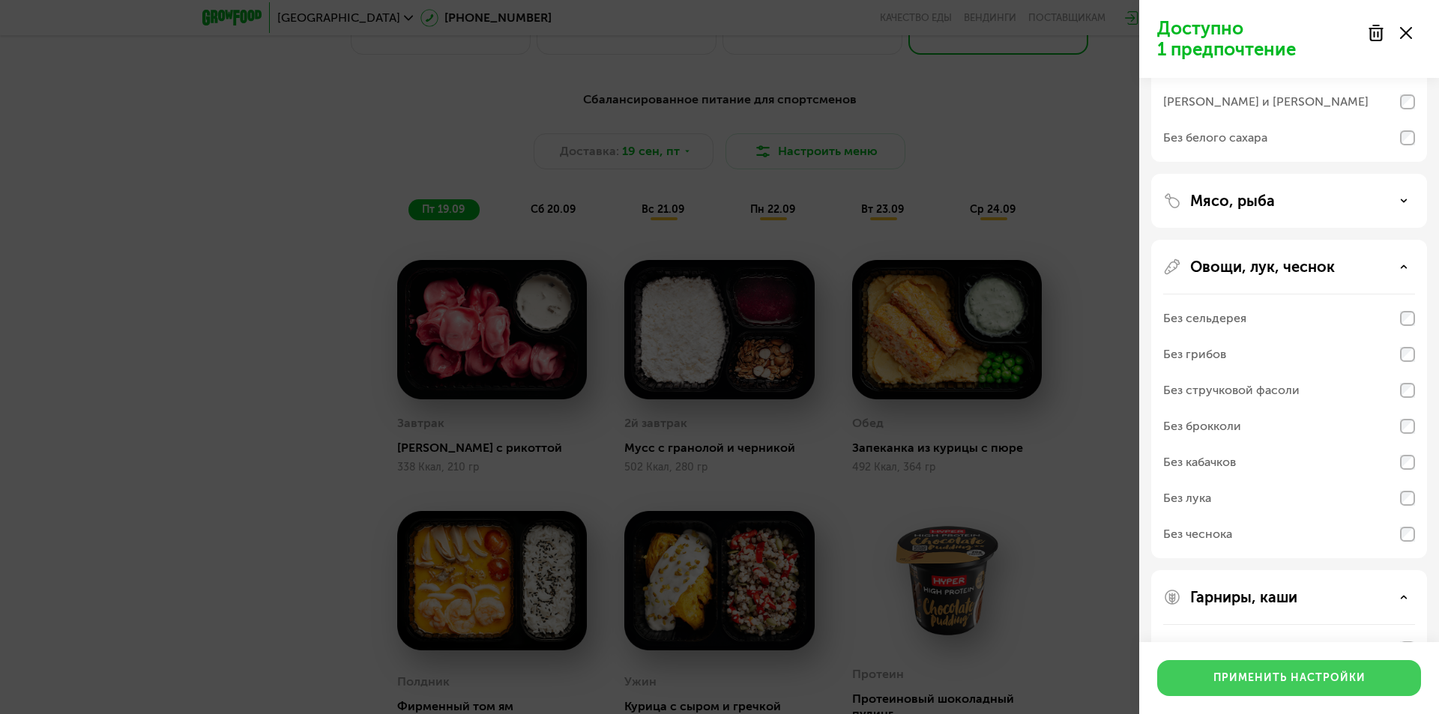
click at [1301, 674] on div "Применить настройки" at bounding box center [1289, 678] width 152 height 15
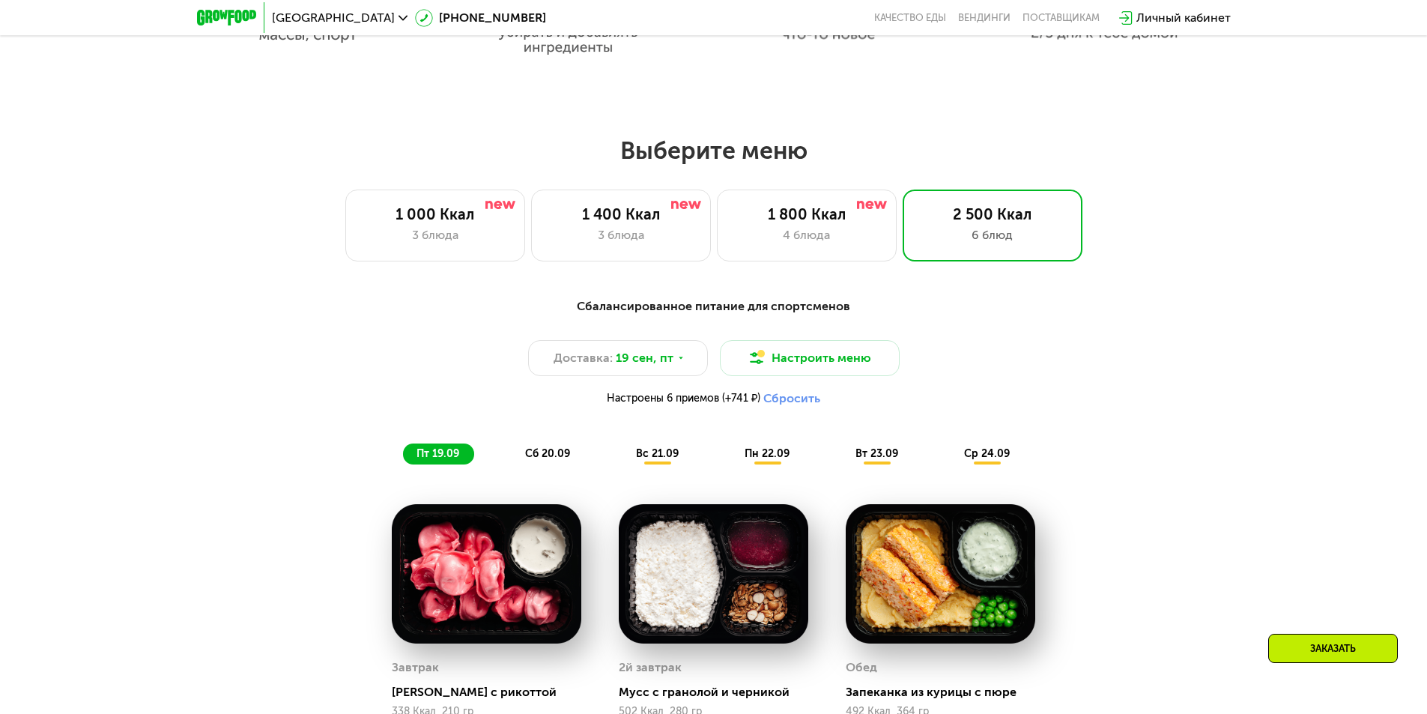
scroll to position [1199, 0]
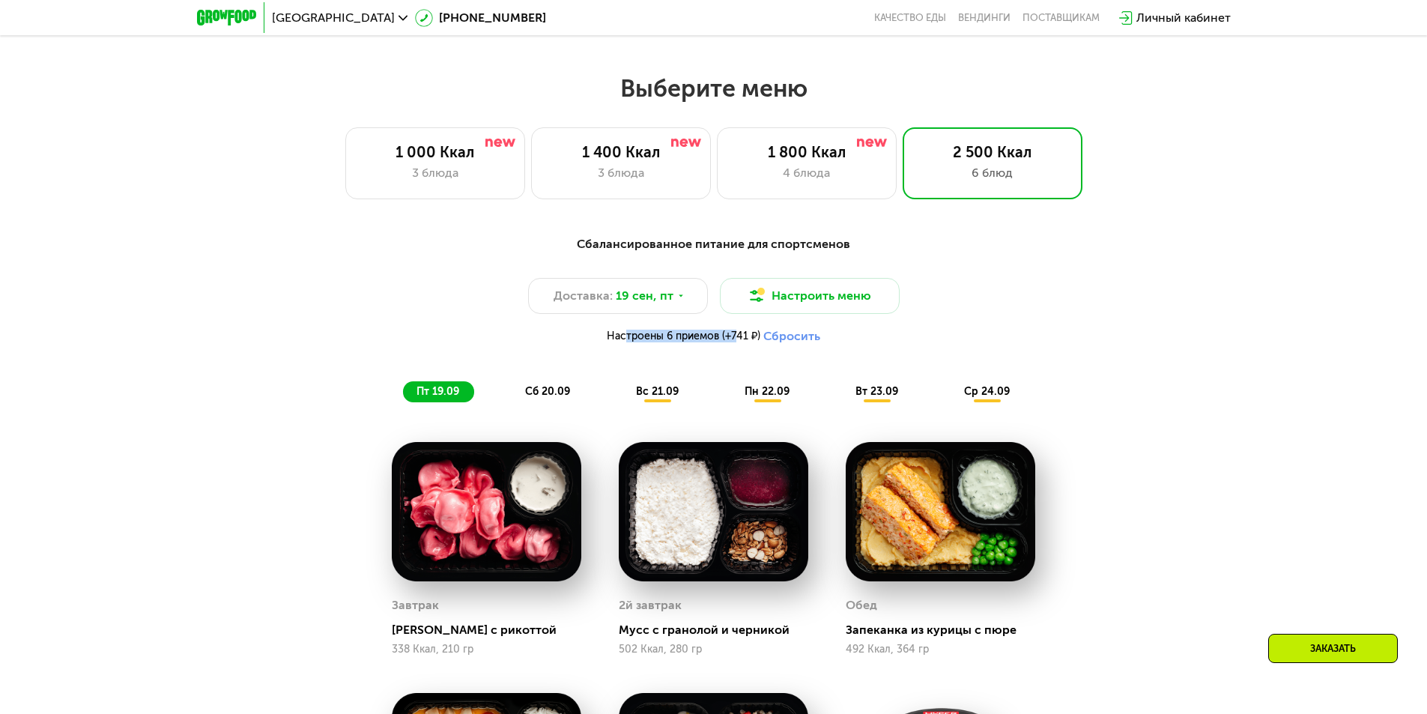
drag, startPoint x: 619, startPoint y: 343, endPoint x: 737, endPoint y: 345, distance: 118.4
click at [736, 342] on span "Настроены 6 приемов (+741 ₽)" at bounding box center [684, 336] width 154 height 10
click at [740, 342] on span "Настроены 6 приемов (+741 ₽)" at bounding box center [684, 336] width 154 height 10
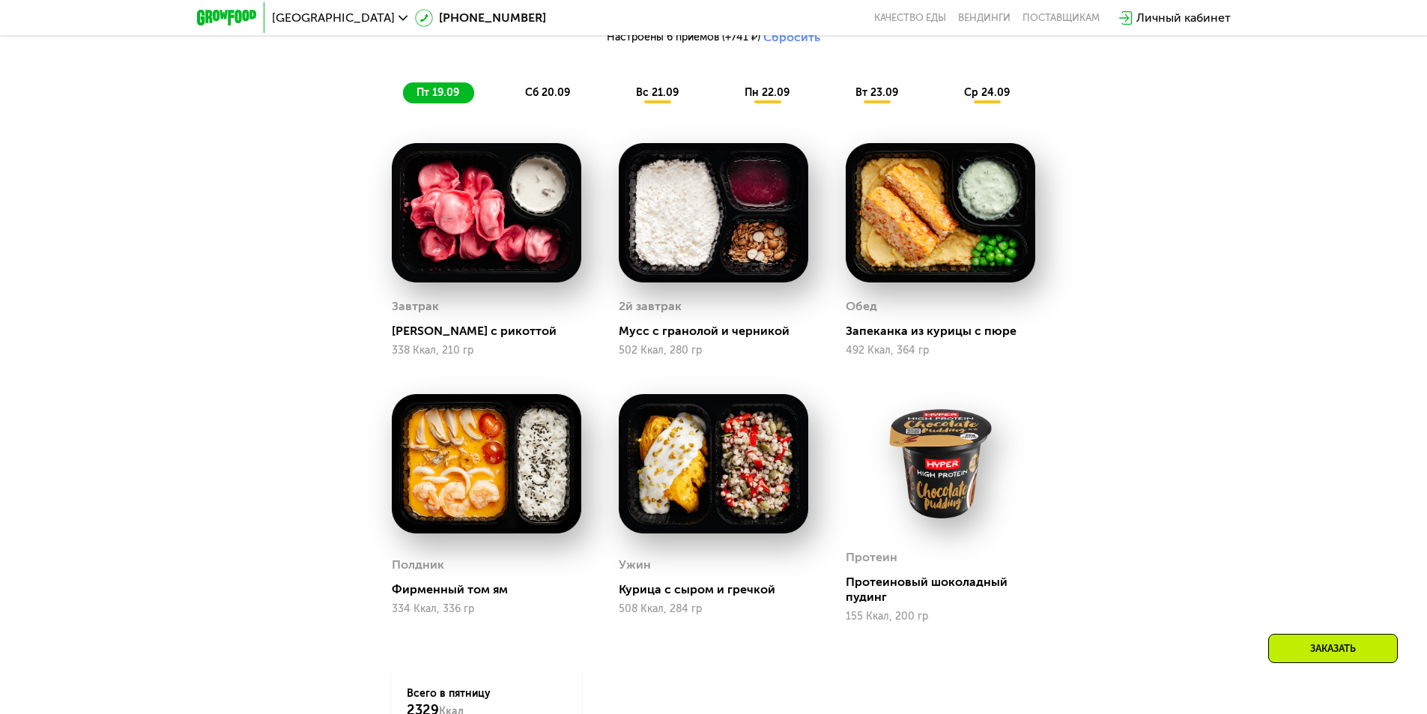
scroll to position [1499, 0]
click at [539, 95] on span "сб 20.09" at bounding box center [547, 91] width 45 height 13
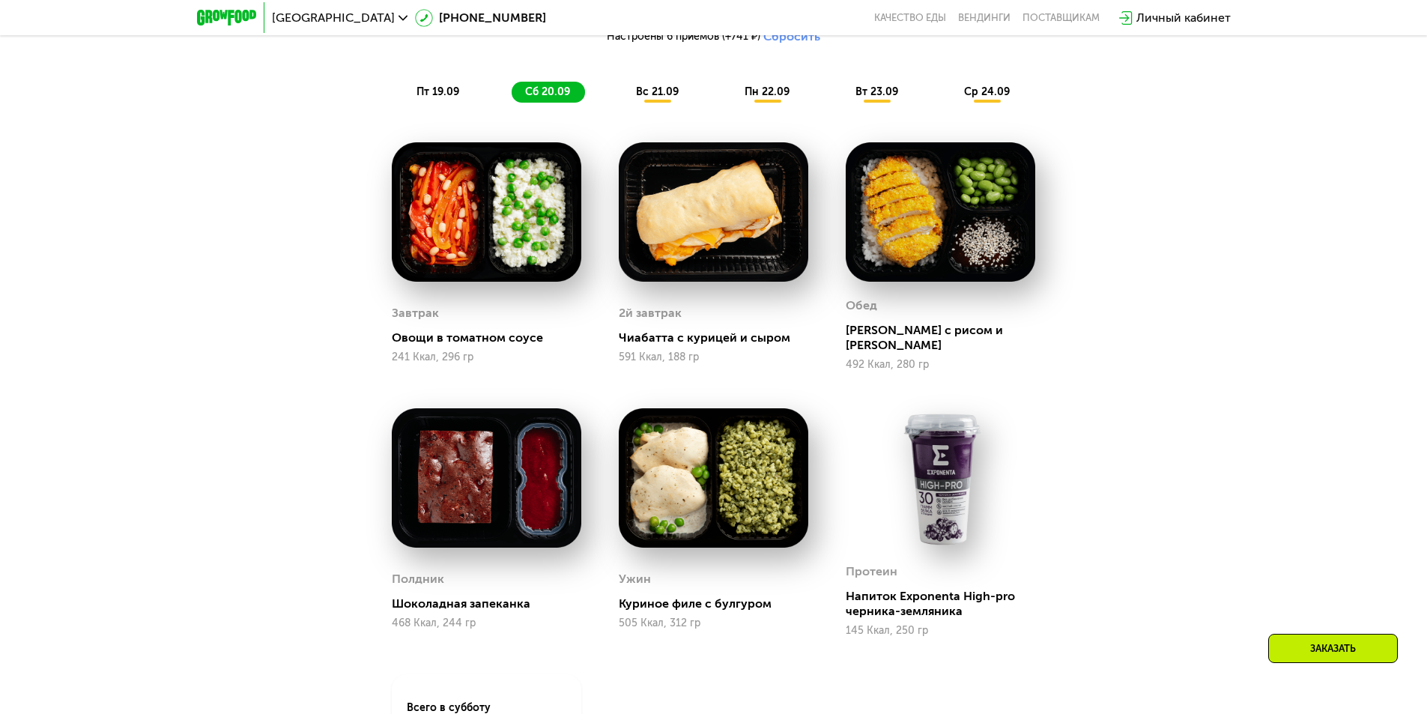
click at [670, 96] on span "вс 21.09" at bounding box center [657, 91] width 43 height 13
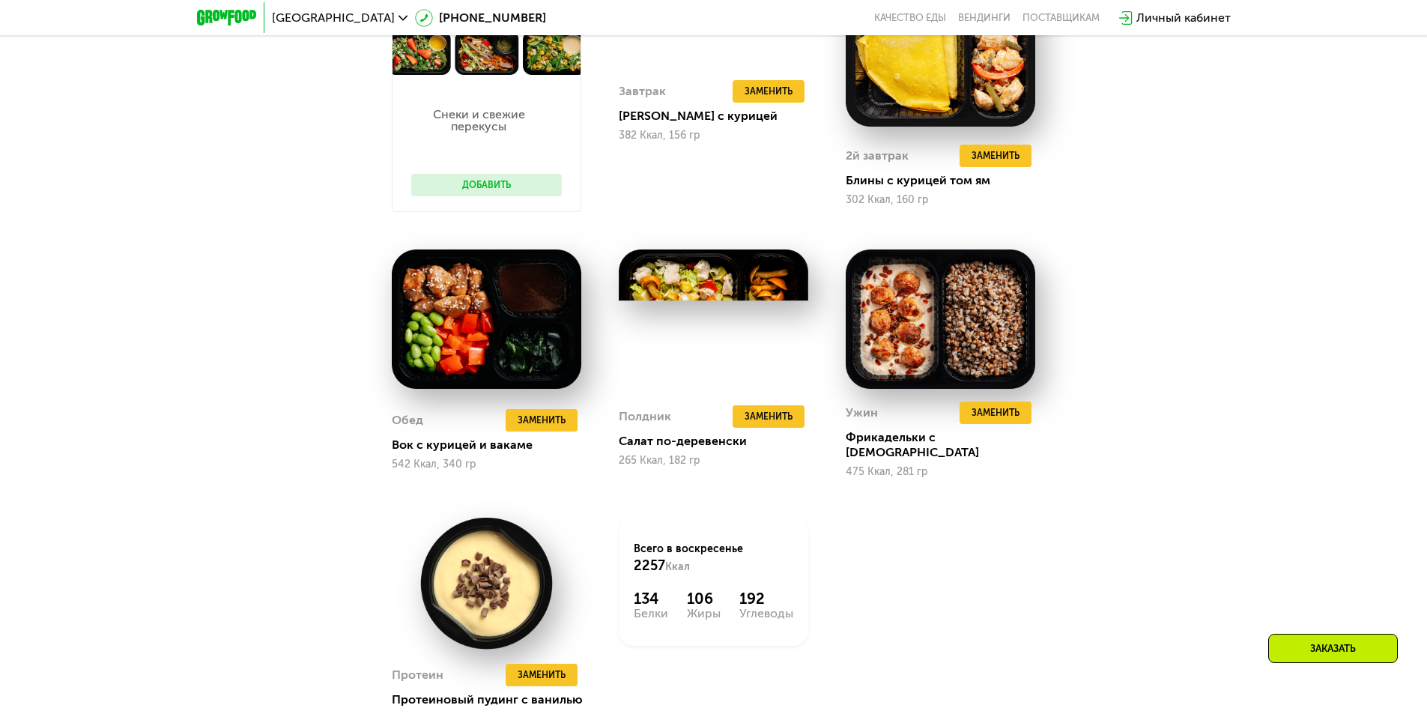
scroll to position [1424, 0]
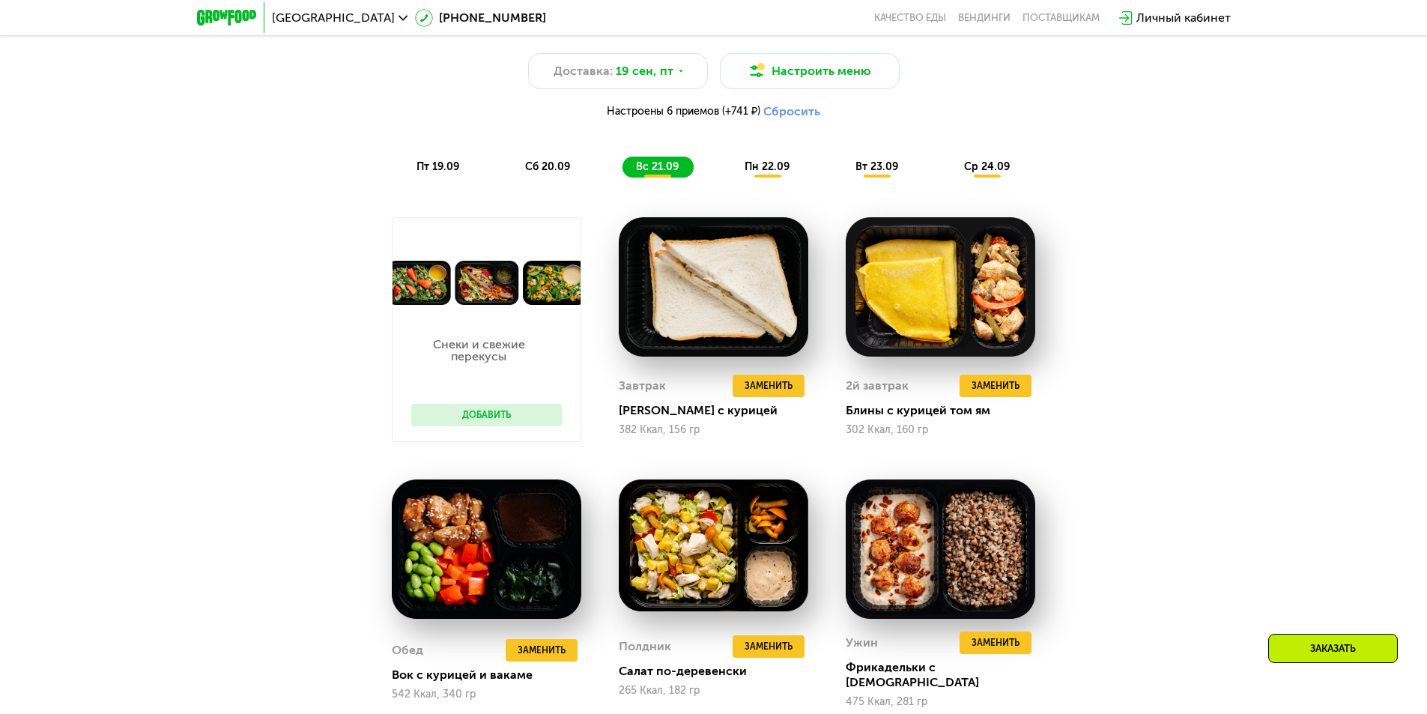
click at [775, 172] on span "пн 22.09" at bounding box center [767, 166] width 45 height 13
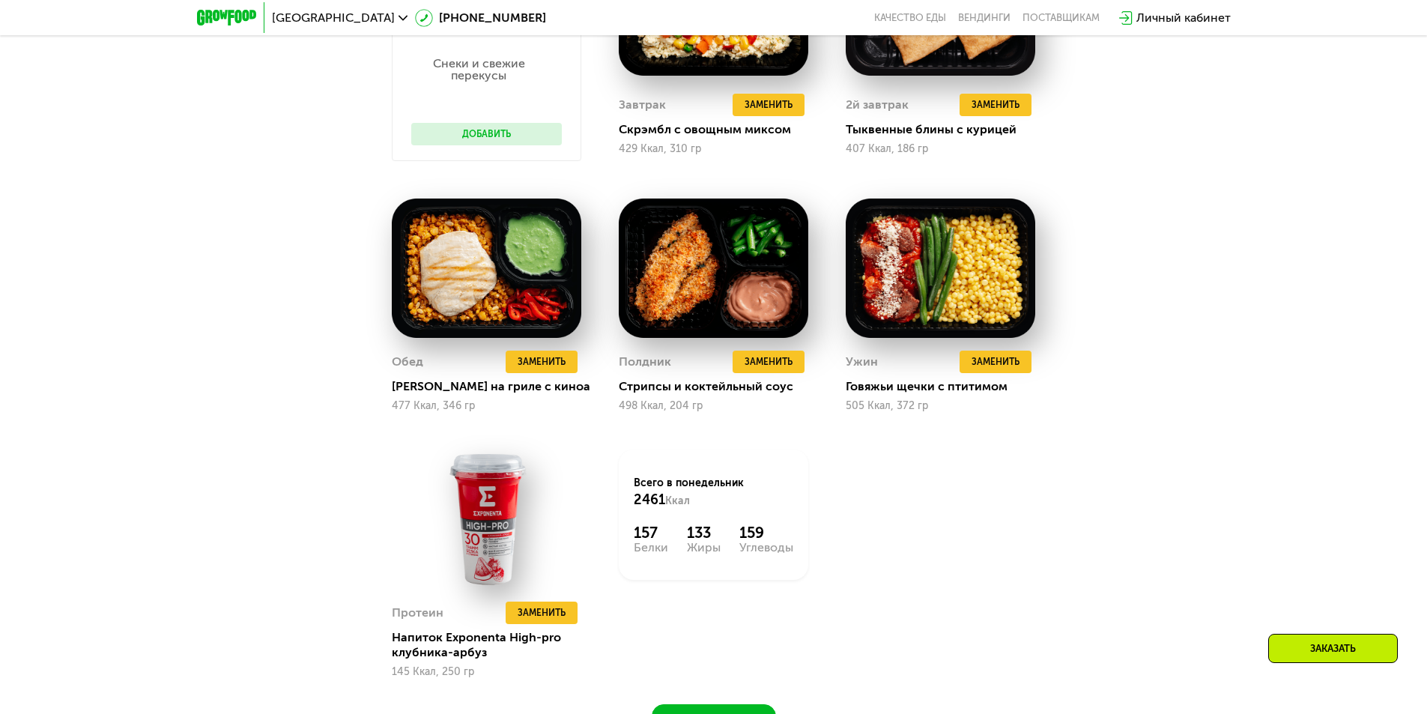
scroll to position [1499, 0]
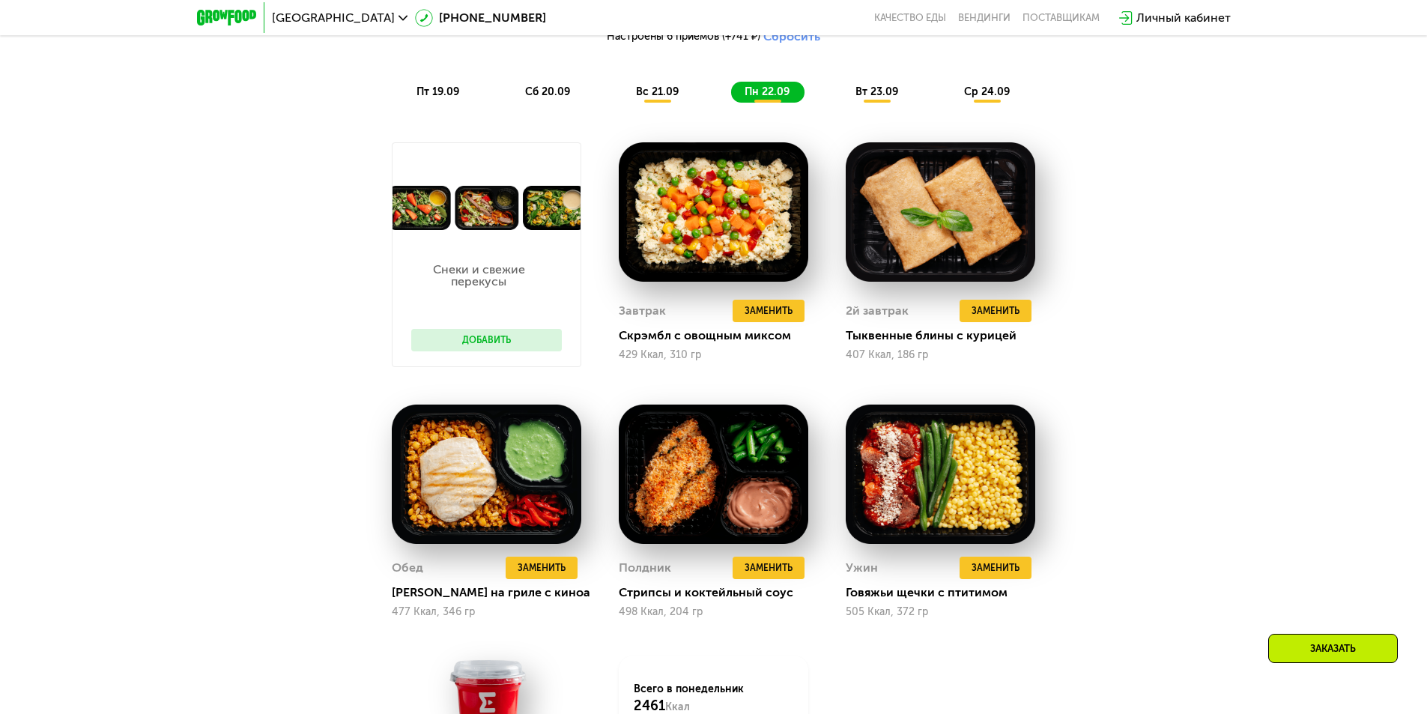
click at [889, 96] on span "вт 23.09" at bounding box center [877, 91] width 43 height 13
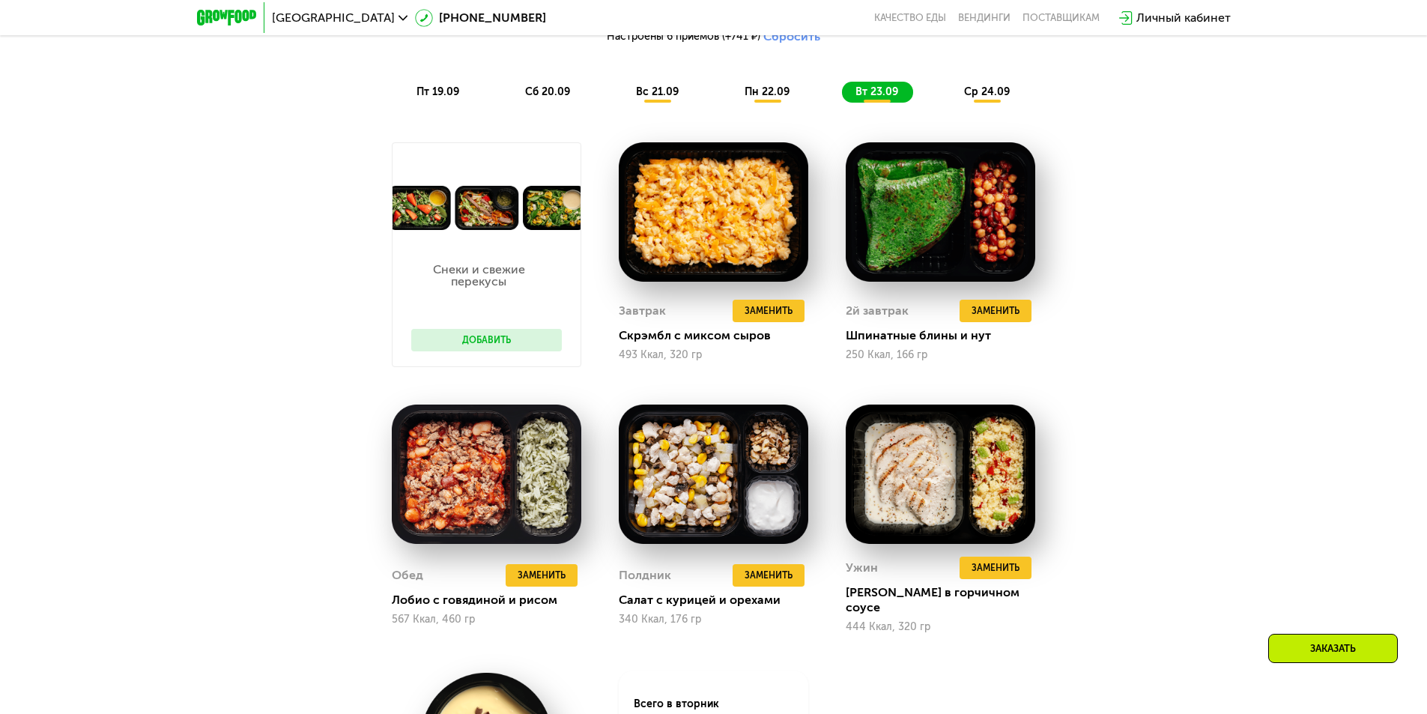
click at [1131, 259] on div "Сбалансированное питание для спортсменов Доставка: [DATE] Настроить меню Настро…" at bounding box center [714, 435] width 923 height 1016
drag, startPoint x: 847, startPoint y: 342, endPoint x: 1005, endPoint y: 343, distance: 158.1
click at [1005, 343] on div "Шпинатные блины и нут" at bounding box center [947, 335] width 202 height 15
click at [1098, 339] on div "Сбалансированное питание для спортсменов Доставка: [DATE] Настроить меню Настро…" at bounding box center [714, 435] width 923 height 1016
click at [976, 103] on div "ср 24.09" at bounding box center [988, 92] width 74 height 21
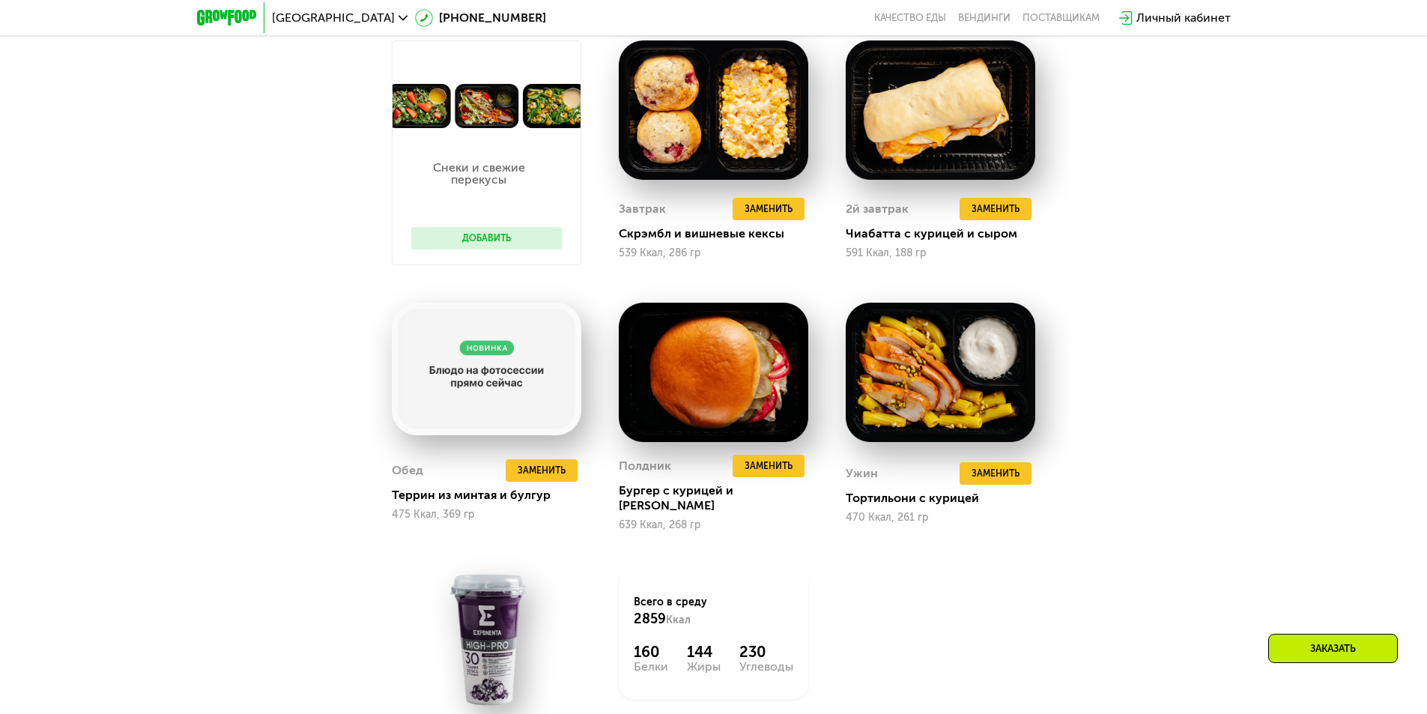
scroll to position [1574, 0]
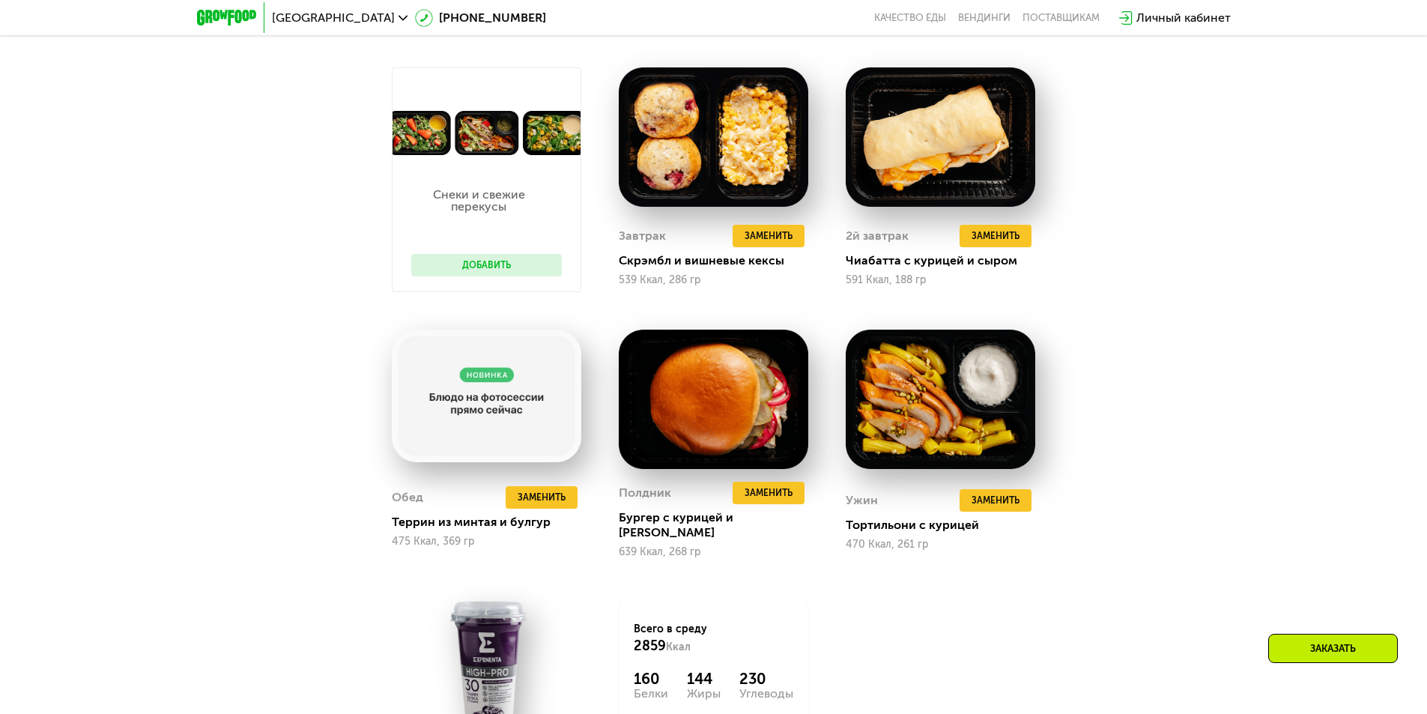
click at [1252, 214] on div "Сбалансированное питание для спортсменов Доставка: [DATE] Настроить меню Настро…" at bounding box center [713, 382] width 1427 height 1084
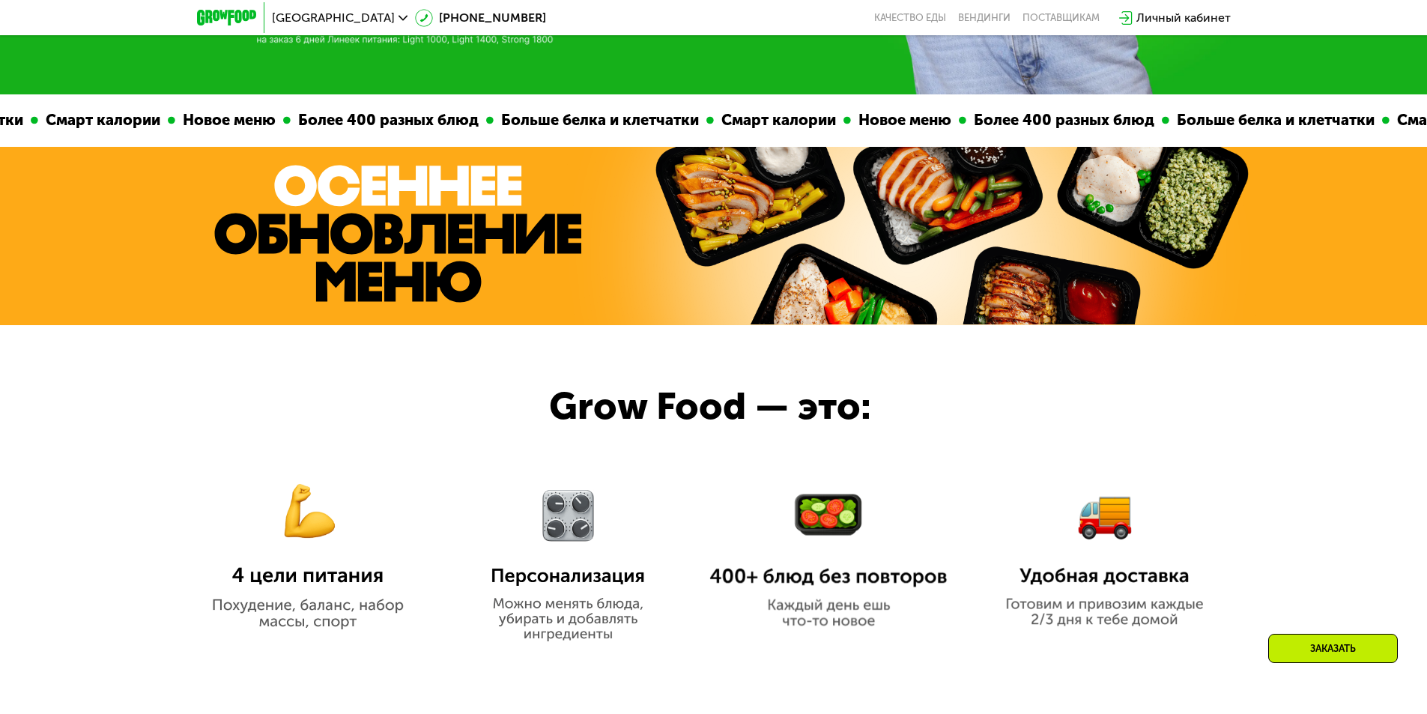
scroll to position [0, 0]
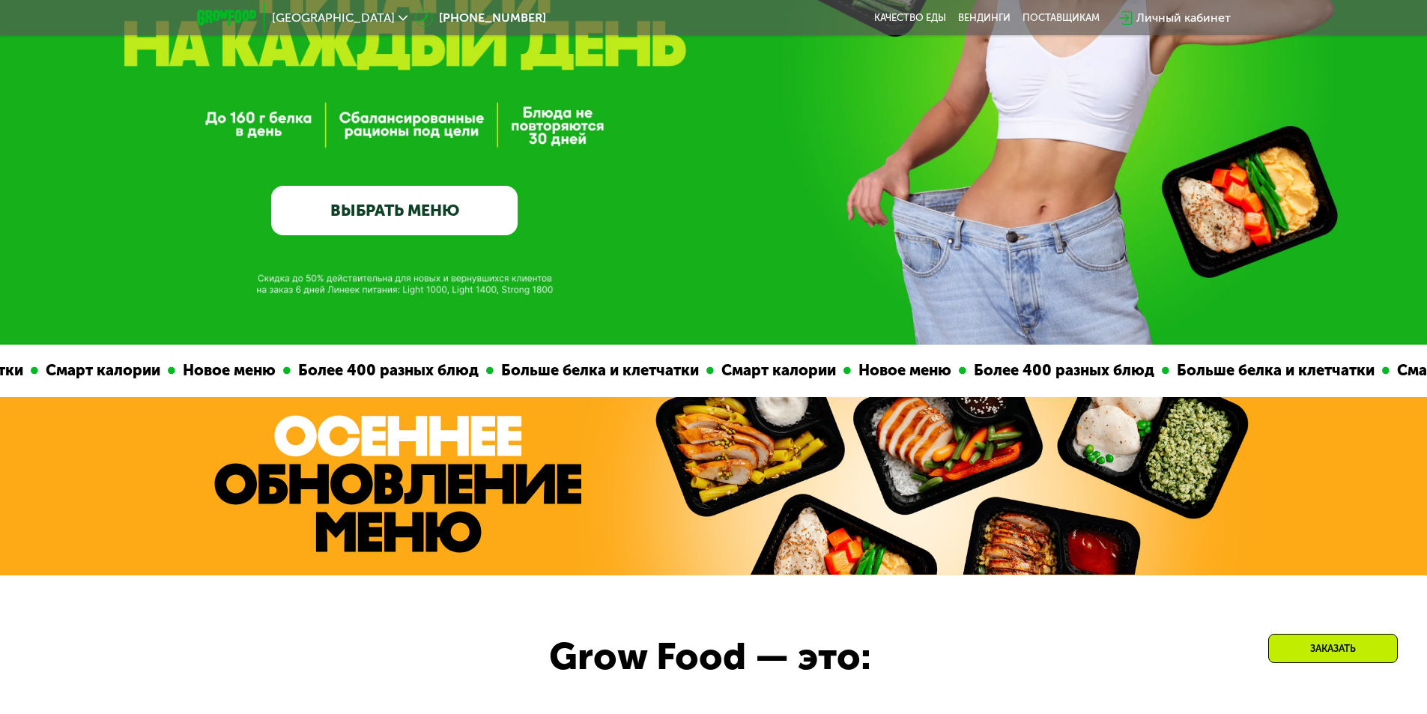
click at [362, 221] on link "ВЫБРАТЬ МЕНЮ" at bounding box center [394, 210] width 247 height 49
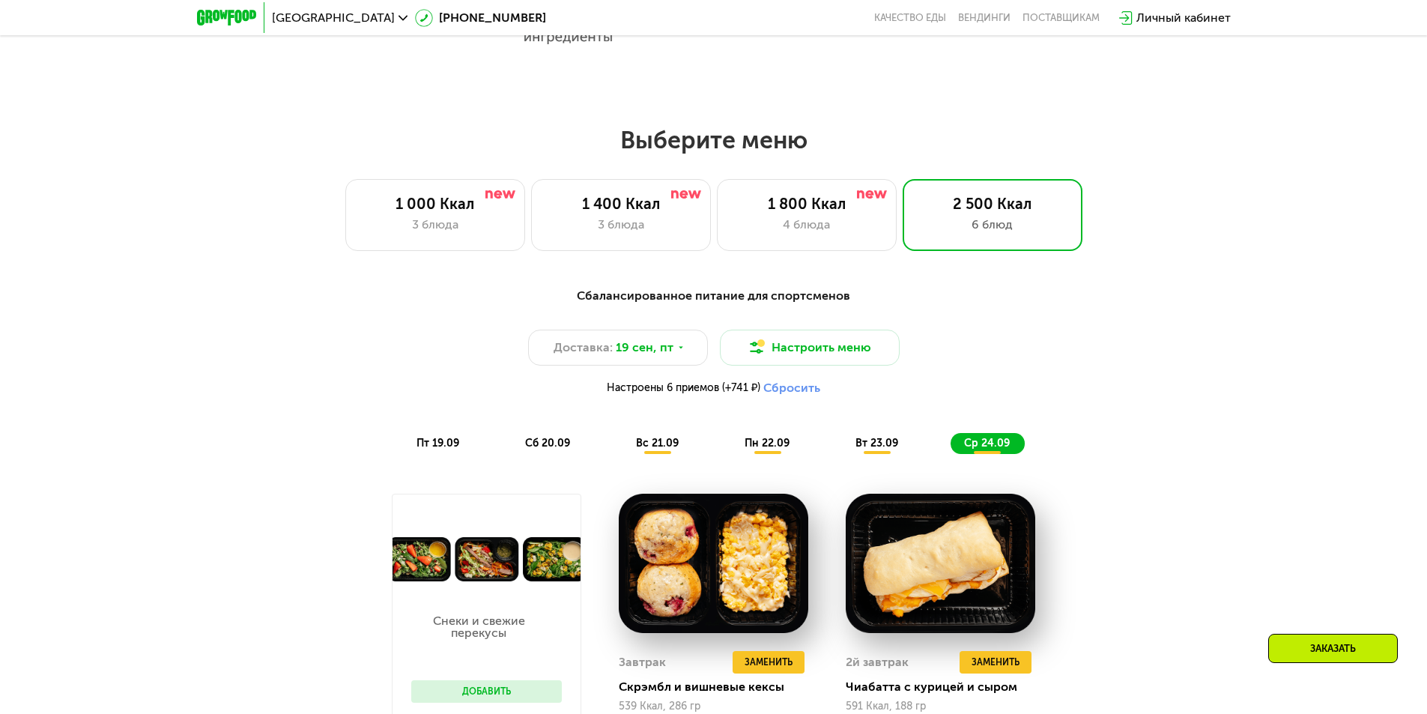
scroll to position [1018, 0]
